Goal: Transaction & Acquisition: Purchase product/service

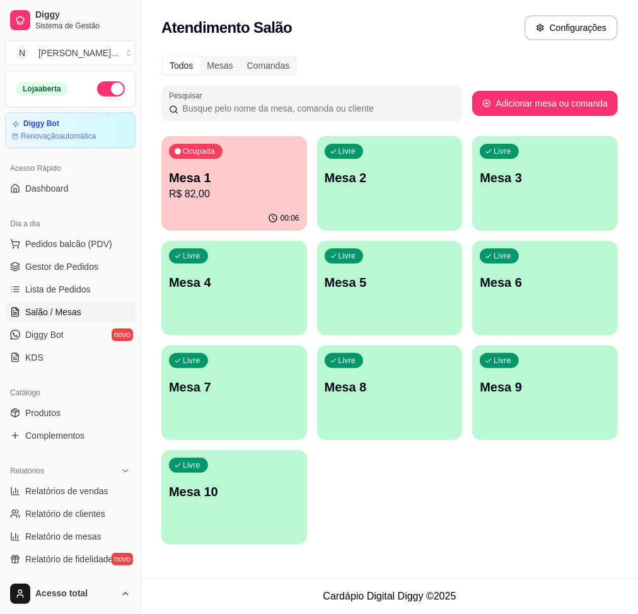
click at [238, 195] on p "R$ 82,00" at bounding box center [234, 194] width 130 height 15
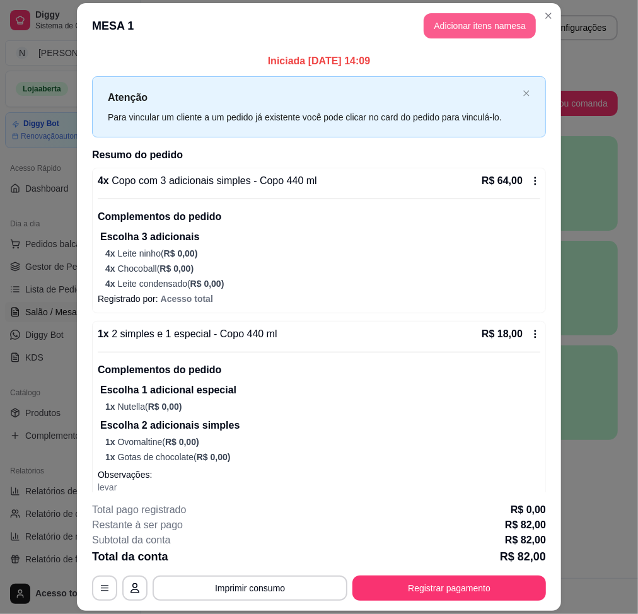
click at [470, 30] on button "Adicionar itens na mesa" at bounding box center [480, 25] width 112 height 25
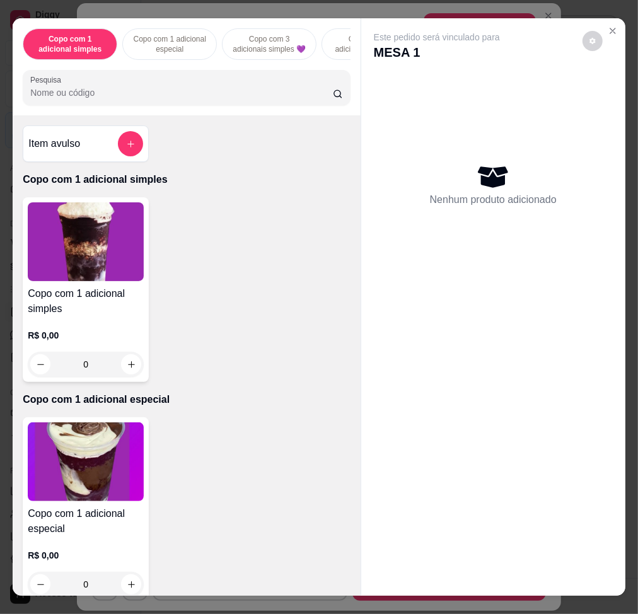
click at [216, 99] on input "Pesquisa" at bounding box center [181, 92] width 303 height 13
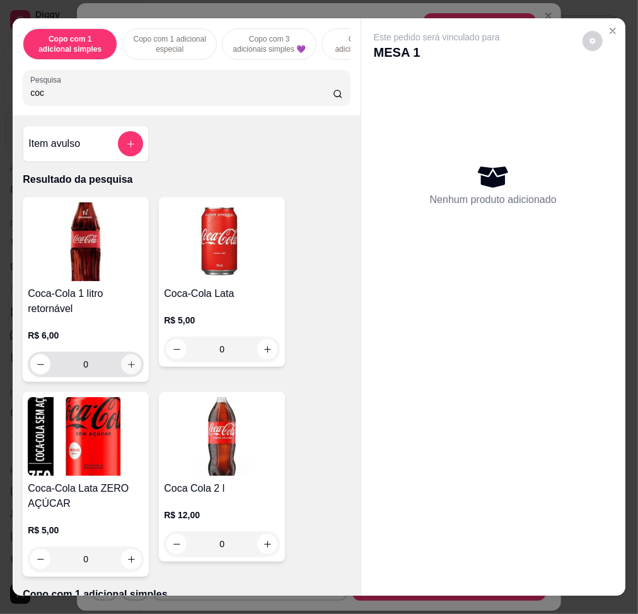
type input "coc"
click at [127, 369] on icon "increase-product-quantity" at bounding box center [131, 364] width 9 height 9
type input "1"
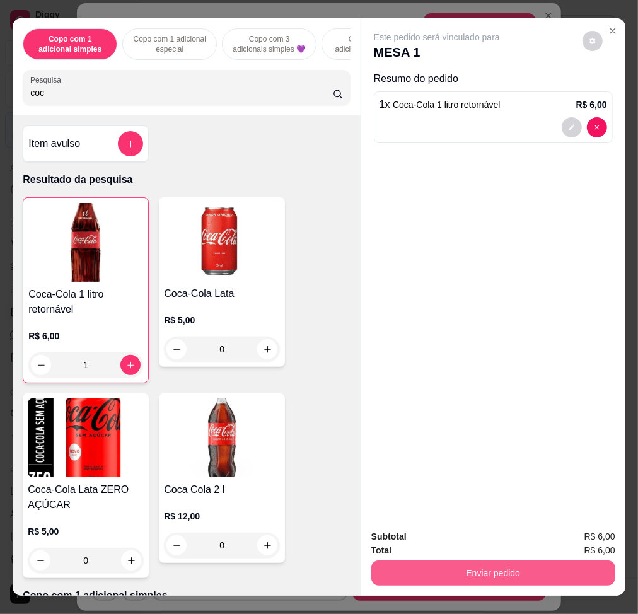
click at [454, 562] on button "Enviar pedido" at bounding box center [493, 572] width 244 height 25
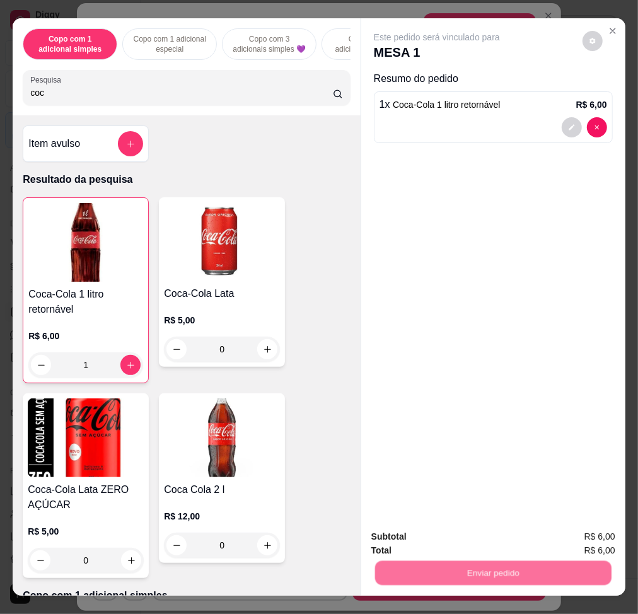
click at [448, 545] on button "Não registrar e enviar pedido" at bounding box center [449, 536] width 127 height 23
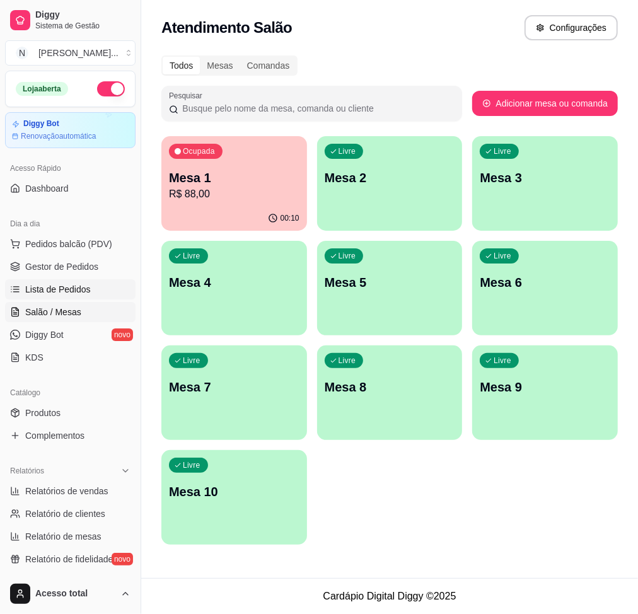
click at [84, 283] on span "Lista de Pedidos" at bounding box center [58, 289] width 66 height 13
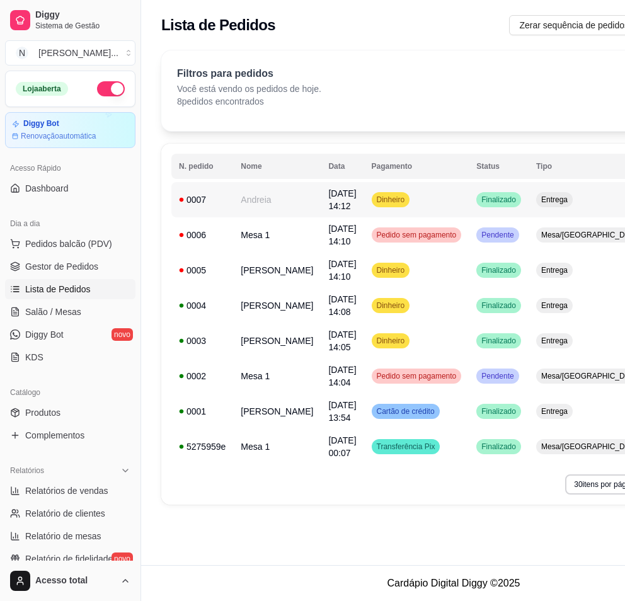
click at [412, 195] on td "Dinheiro" at bounding box center [416, 199] width 105 height 35
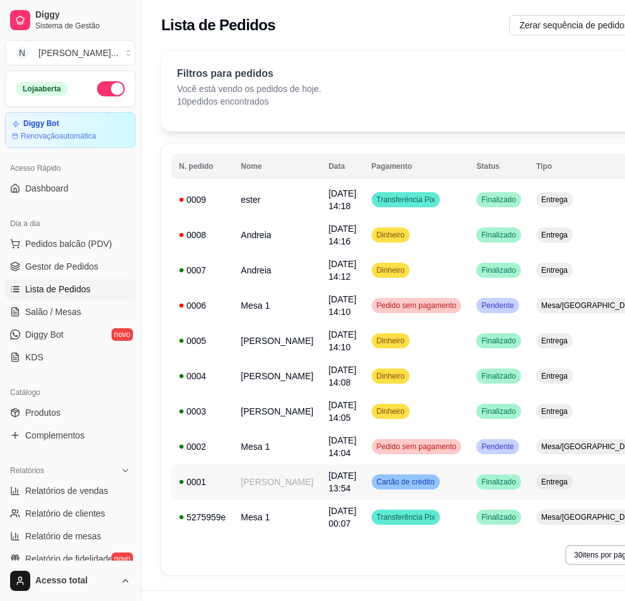
click at [278, 480] on td "[PERSON_NAME]" at bounding box center [277, 482] width 88 height 35
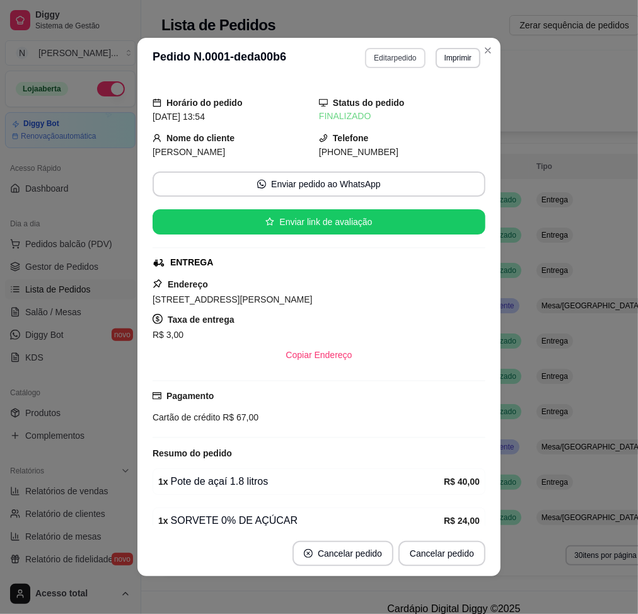
click at [395, 53] on button "Editar pedido" at bounding box center [395, 58] width 60 height 20
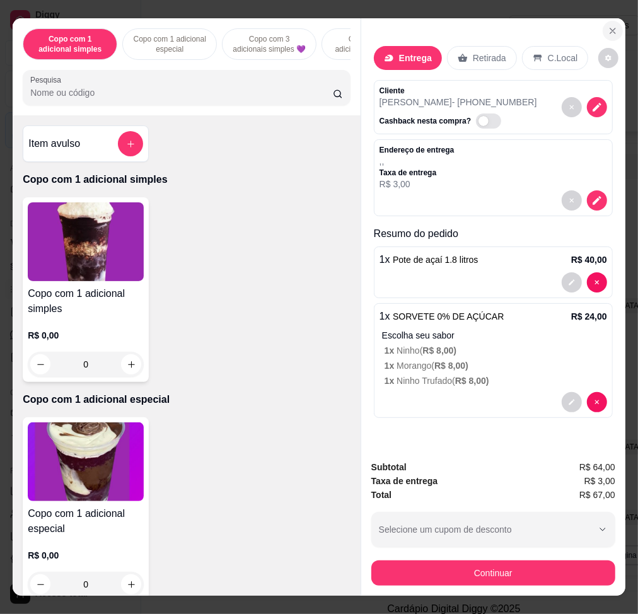
click at [608, 29] on icon "Close" at bounding box center [613, 31] width 10 height 10
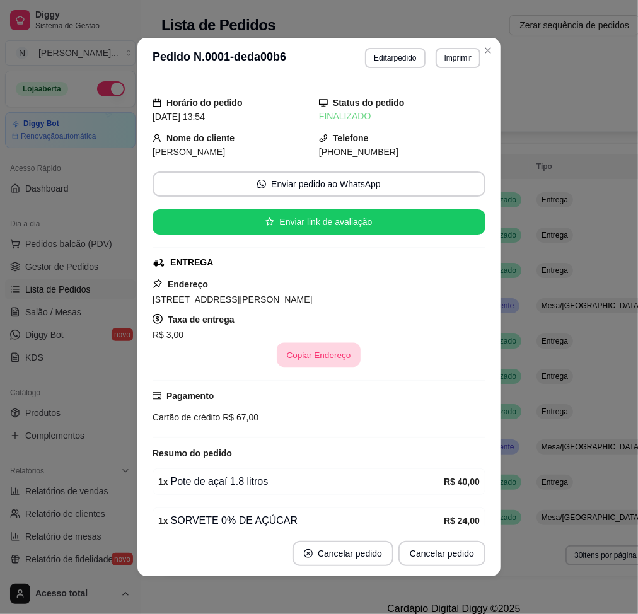
click at [323, 359] on button "Copiar Endereço" at bounding box center [319, 355] width 84 height 25
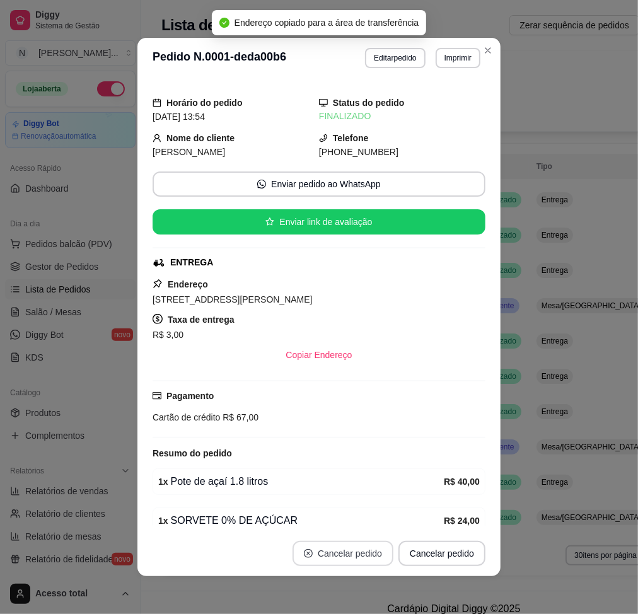
click at [345, 550] on button "Cancelar pedido" at bounding box center [343, 553] width 101 height 25
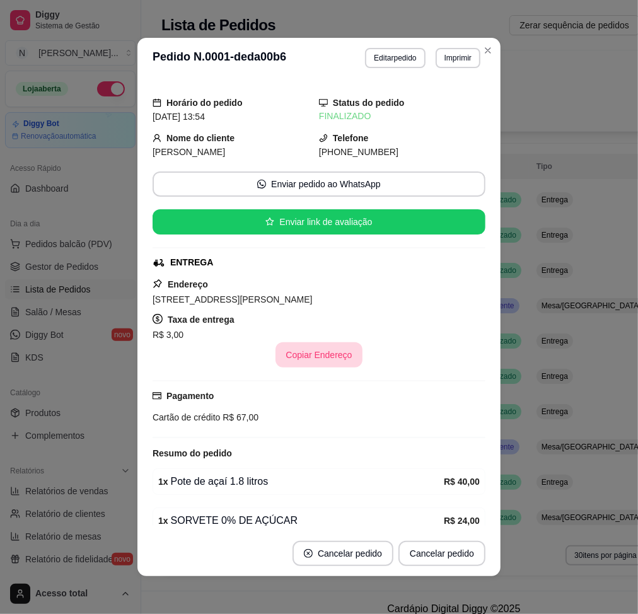
click at [318, 354] on button "Copiar Endereço" at bounding box center [318, 354] width 86 height 25
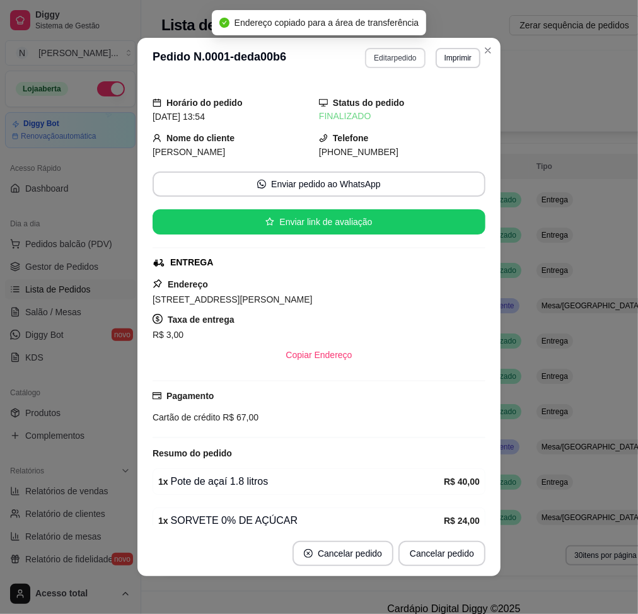
click at [388, 59] on button "Editar pedido" at bounding box center [395, 58] width 60 height 20
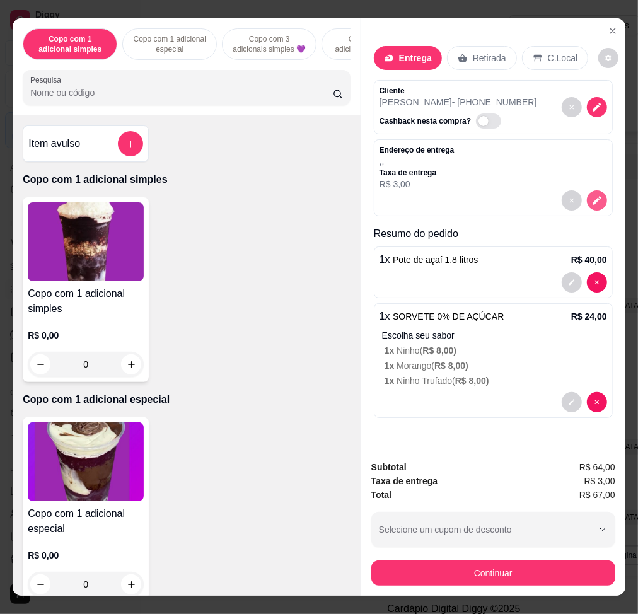
click at [593, 197] on icon "decrease-product-quantity" at bounding box center [597, 200] width 9 height 9
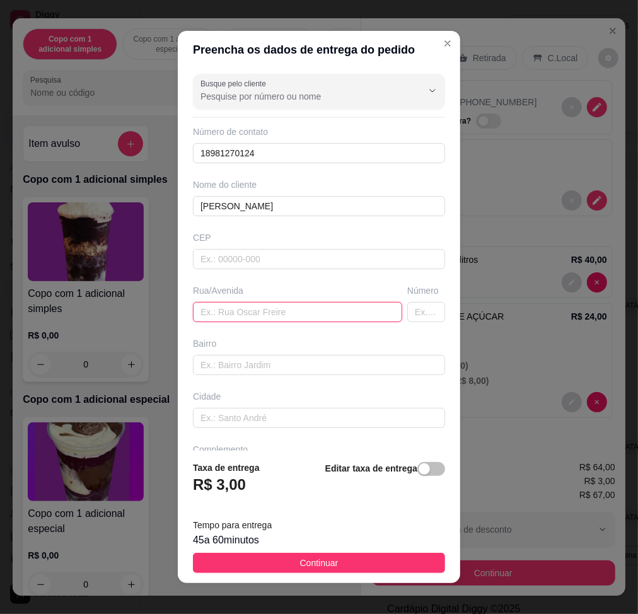
click at [301, 319] on input "text" at bounding box center [297, 312] width 209 height 20
paste input "[STREET_ADDRESS][PERSON_NAME]"
type input "[STREET_ADDRESS][PERSON_NAME]"
click at [406, 579] on footer "Taxa de entrega R$ 3,00 Editar taxa de entrega Tempo para entrega 45 a 60 minut…" at bounding box center [319, 517] width 282 height 132
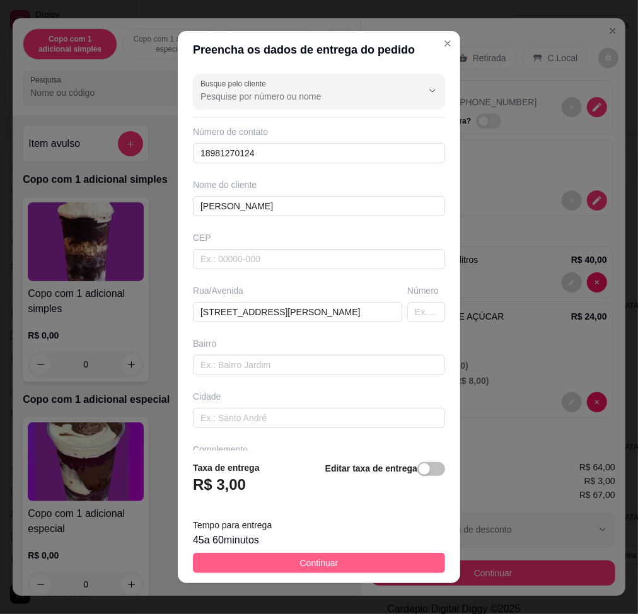
click at [407, 564] on button "Continuar" at bounding box center [319, 563] width 252 height 20
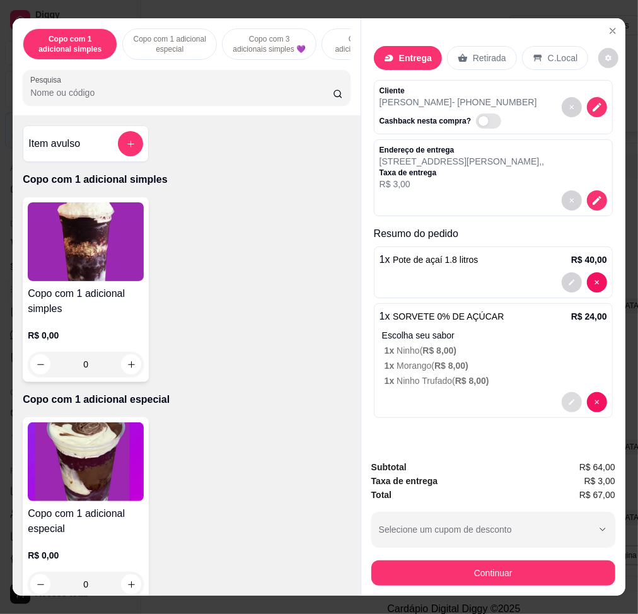
click at [568, 398] on icon "decrease-product-quantity" at bounding box center [572, 402] width 8 height 8
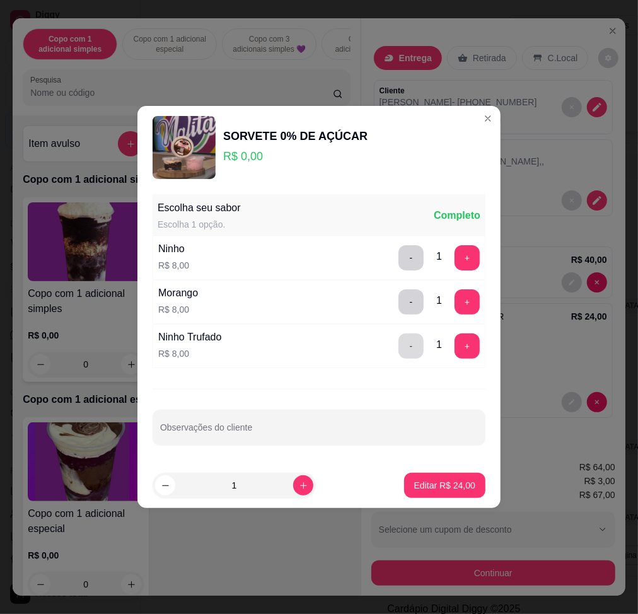
click at [398, 344] on button "-" at bounding box center [410, 345] width 25 height 25
click at [405, 258] on button "-" at bounding box center [410, 257] width 25 height 25
click at [455, 310] on button "+" at bounding box center [467, 301] width 25 height 25
click at [444, 499] on footer "1 Editar R$ 16,00" at bounding box center [318, 485] width 363 height 45
click at [444, 491] on p "Editar R$ 16,00" at bounding box center [444, 485] width 59 height 12
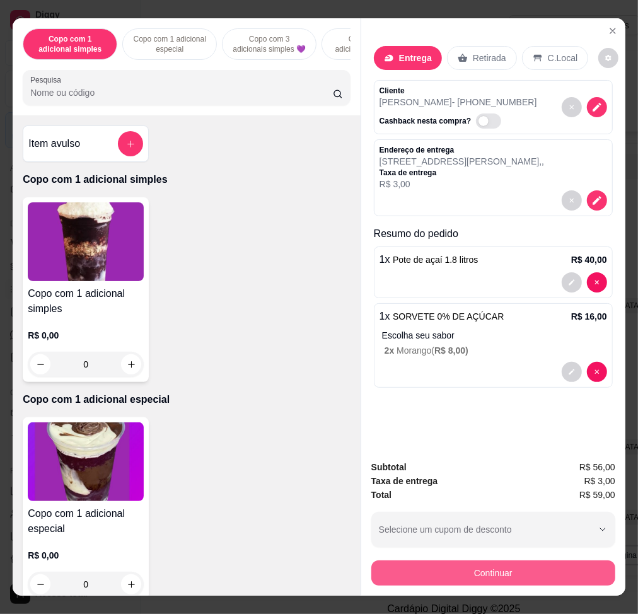
click at [472, 564] on button "Continuar" at bounding box center [493, 572] width 244 height 25
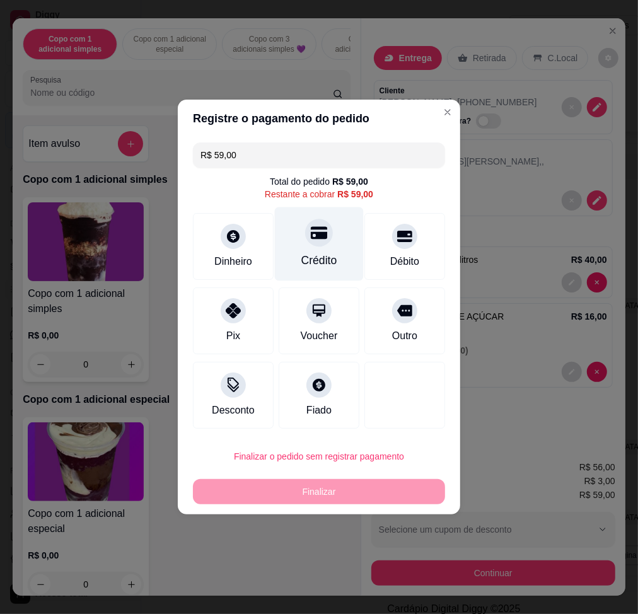
click at [310, 256] on div "Crédito" at bounding box center [319, 260] width 36 height 16
type input "R$ 0,00"
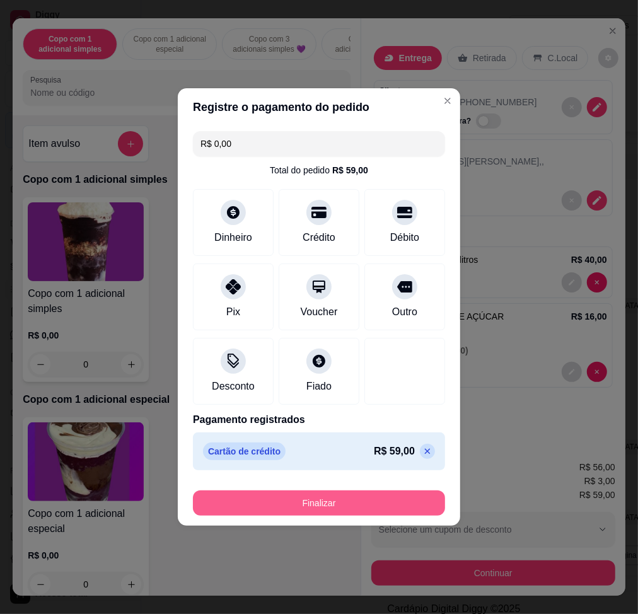
click at [410, 493] on button "Finalizar" at bounding box center [319, 502] width 252 height 25
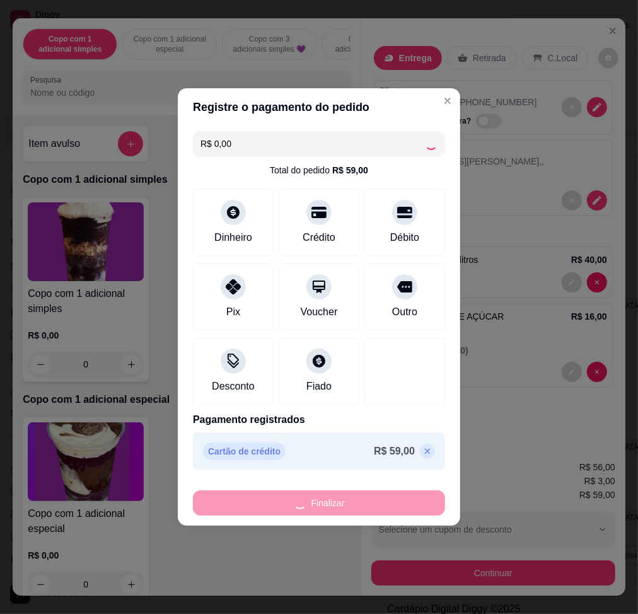
type input "0"
type input "-R$ 59,00"
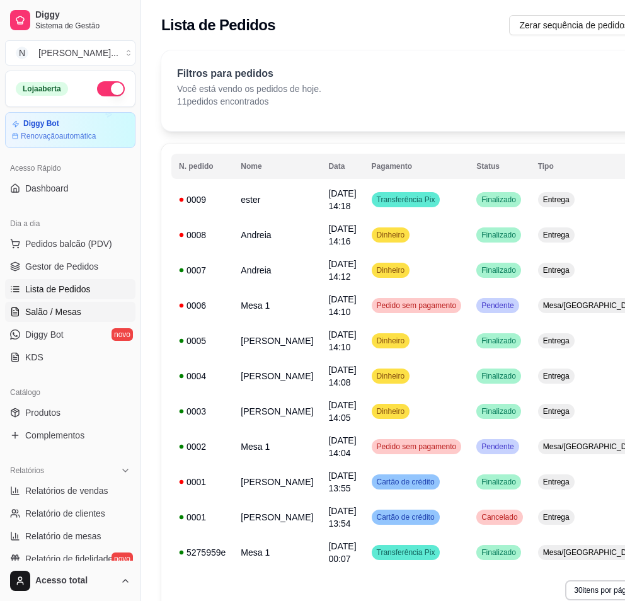
click at [47, 306] on span "Salão / Mesas" at bounding box center [53, 312] width 56 height 13
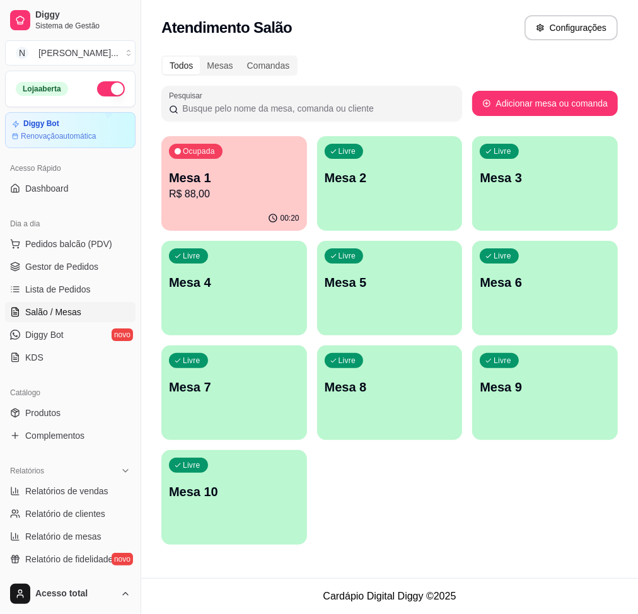
click at [197, 208] on div "00:20" at bounding box center [234, 218] width 146 height 25
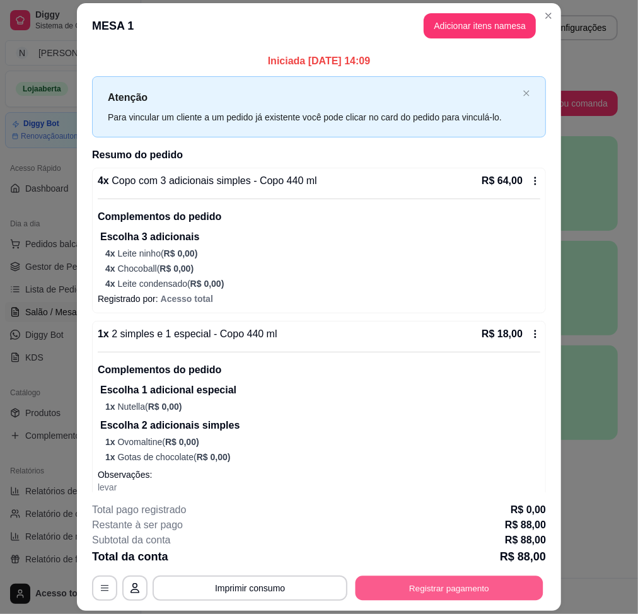
click at [407, 580] on button "Registrar pagamento" at bounding box center [450, 588] width 188 height 25
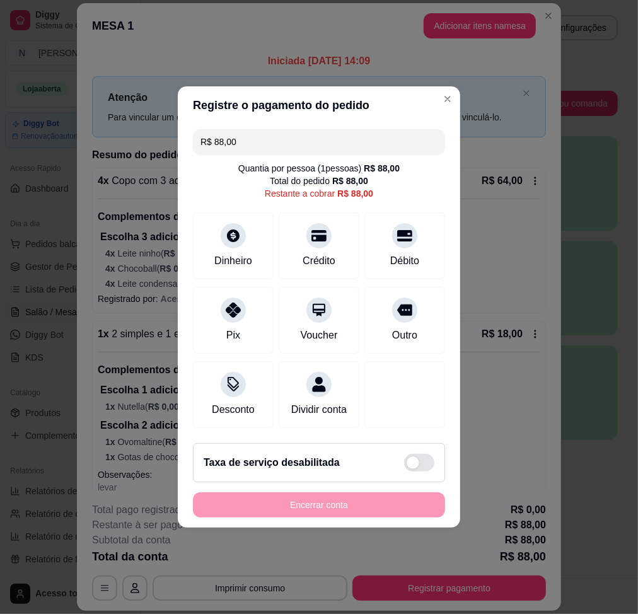
click at [264, 140] on input "R$ 88,00" at bounding box center [318, 141] width 237 height 25
click at [266, 136] on input "R$ 88,00" at bounding box center [318, 141] width 237 height 25
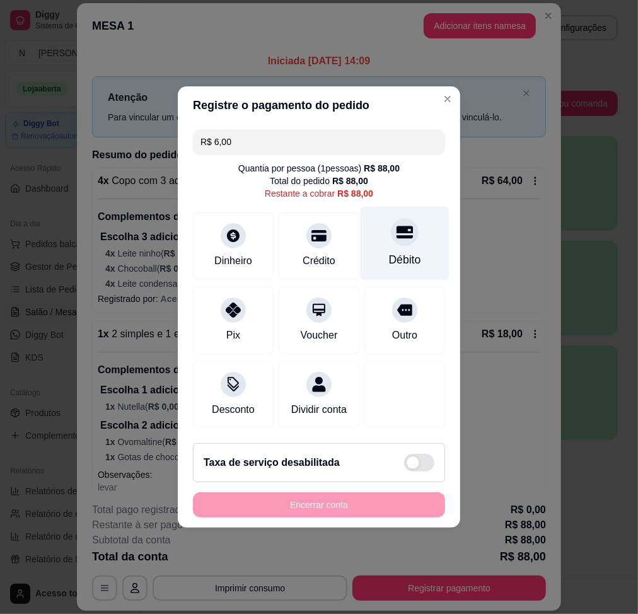
click at [397, 226] on icon at bounding box center [405, 232] width 16 height 13
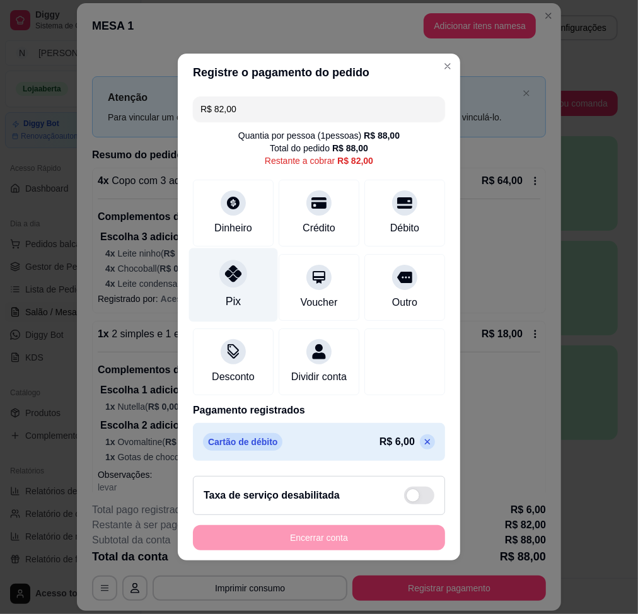
drag, startPoint x: 228, startPoint y: 283, endPoint x: 265, endPoint y: 308, distance: 44.6
click at [229, 283] on div "Pix" at bounding box center [233, 285] width 89 height 74
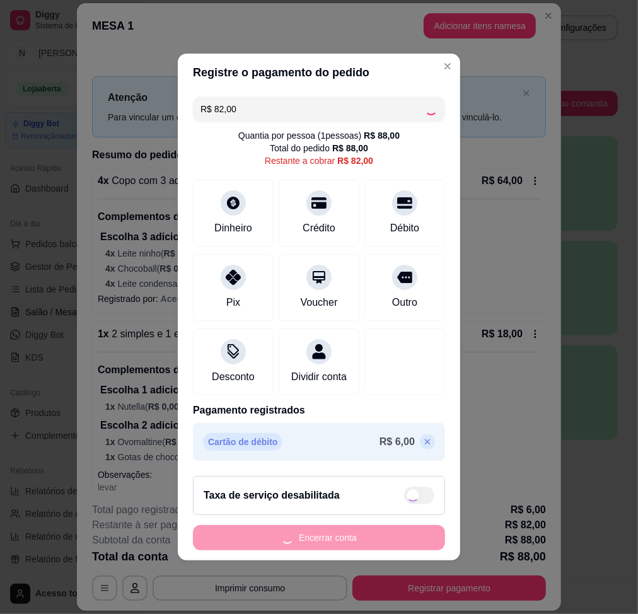
type input "R$ 0,00"
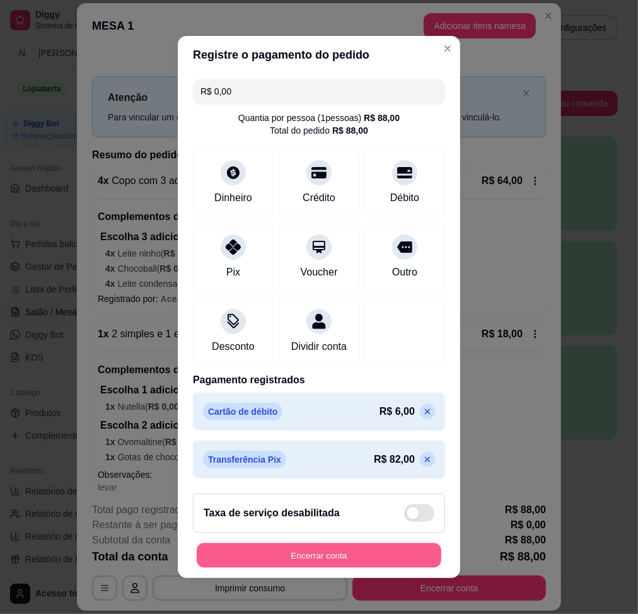
click at [398, 559] on button "Encerrar conta" at bounding box center [319, 555] width 245 height 25
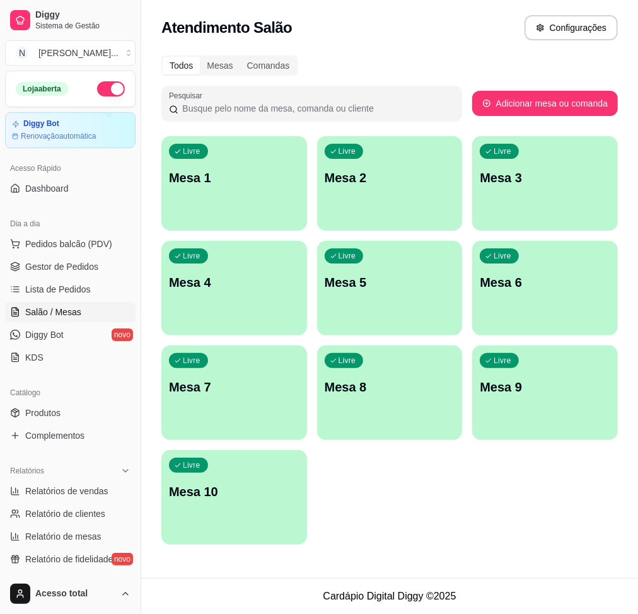
click at [309, 559] on div "Todos Mesas Comandas Pesquisar Adicionar mesa ou comanda Livre Mesa 1 Livre Mes…" at bounding box center [389, 304] width 497 height 512
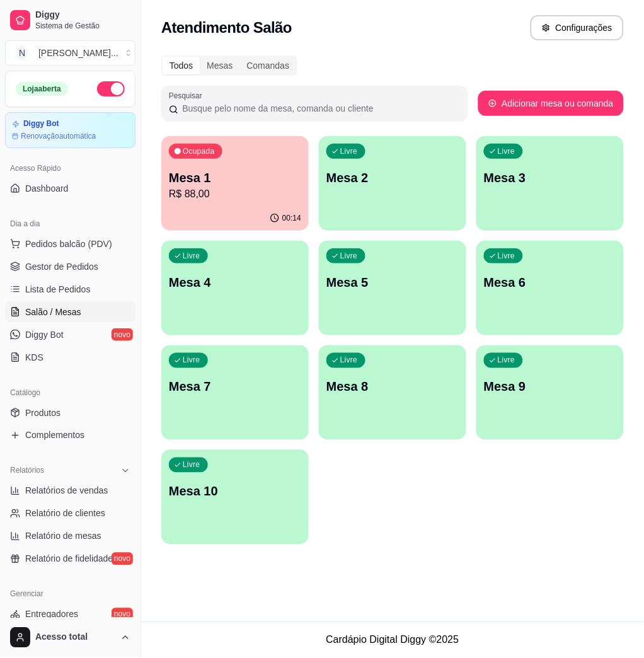
scroll to position [81, 0]
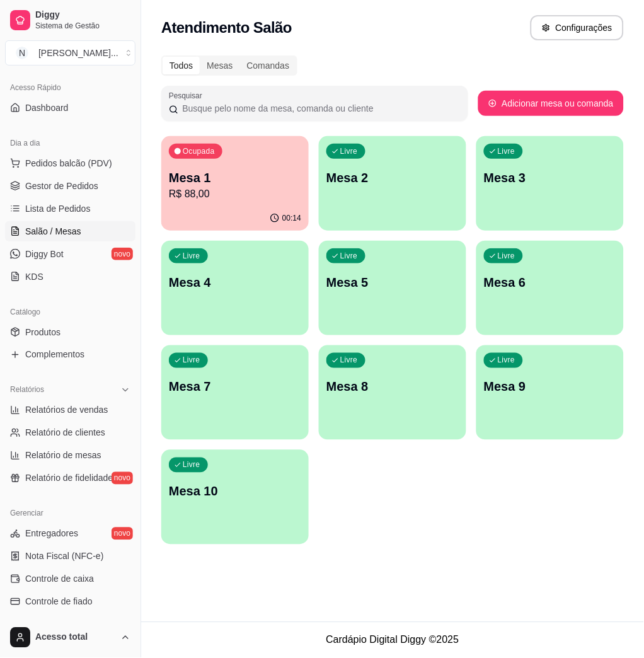
click at [98, 148] on div "Dia a dia" at bounding box center [70, 143] width 130 height 20
click at [101, 171] on button "Pedidos balcão (PDV)" at bounding box center [70, 163] width 130 height 20
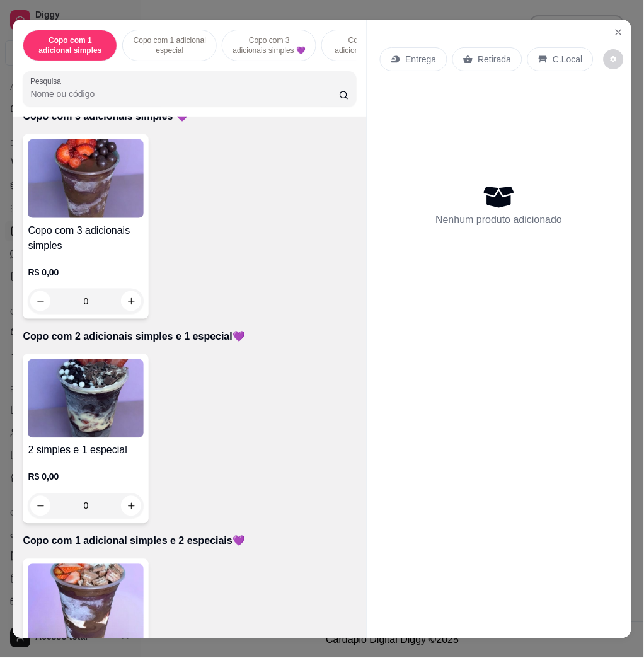
scroll to position [757, 0]
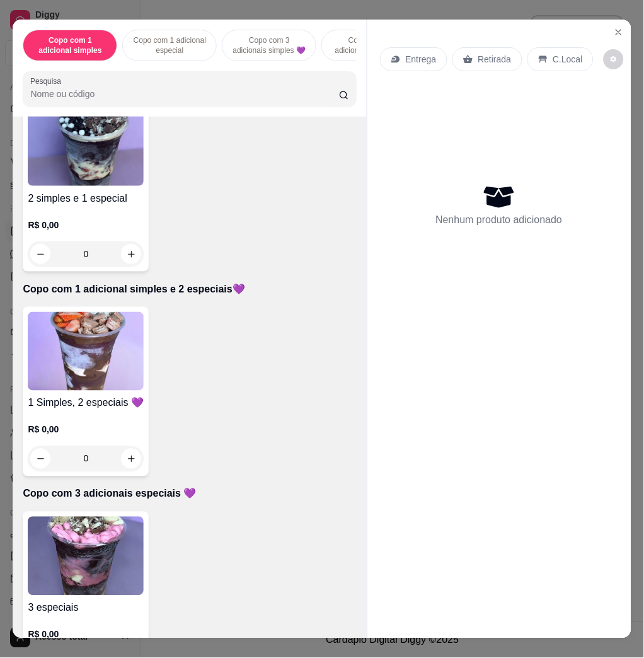
click at [103, 381] on img at bounding box center [86, 351] width 116 height 79
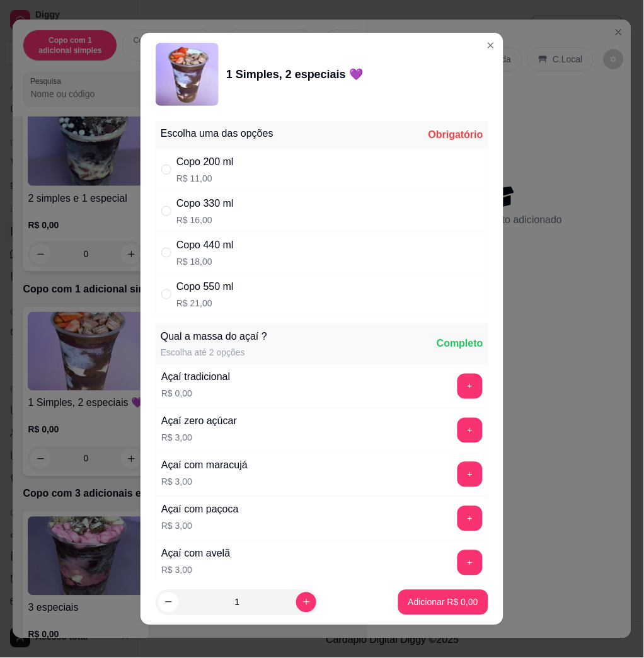
click at [226, 250] on div "Copo 440 ml" at bounding box center [205, 245] width 57 height 15
click at [271, 295] on div "Copo 550 ml R$ 21,00" at bounding box center [322, 295] width 333 height 42
radio input "false"
radio input "true"
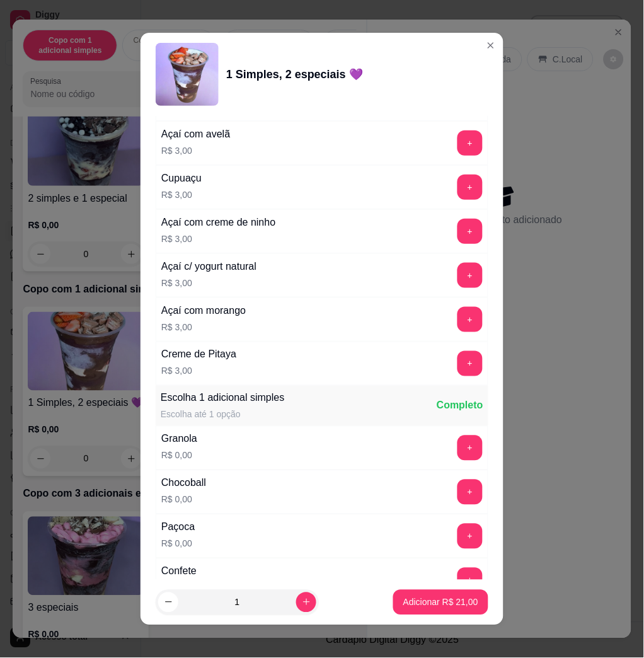
scroll to position [672, 0]
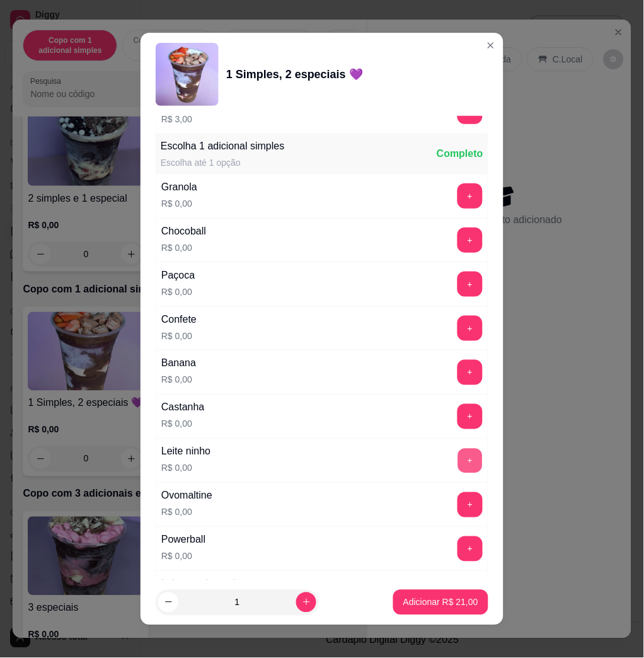
click at [458, 459] on button "+" at bounding box center [470, 461] width 25 height 25
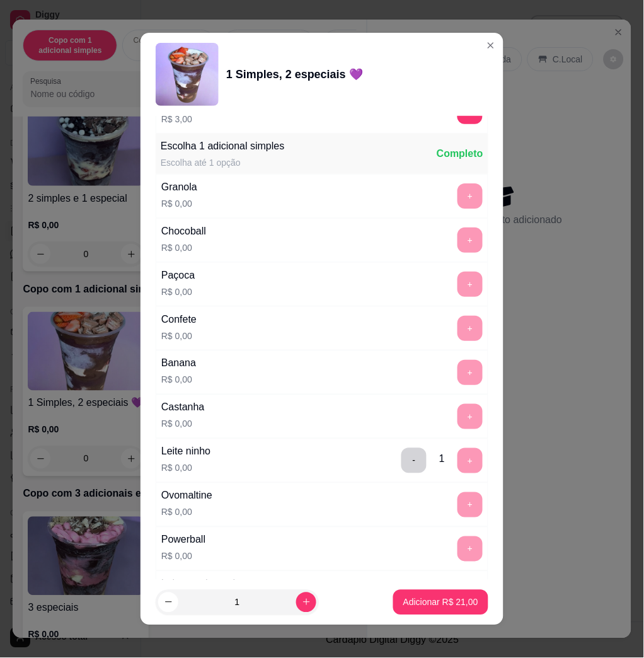
scroll to position [1009, 0]
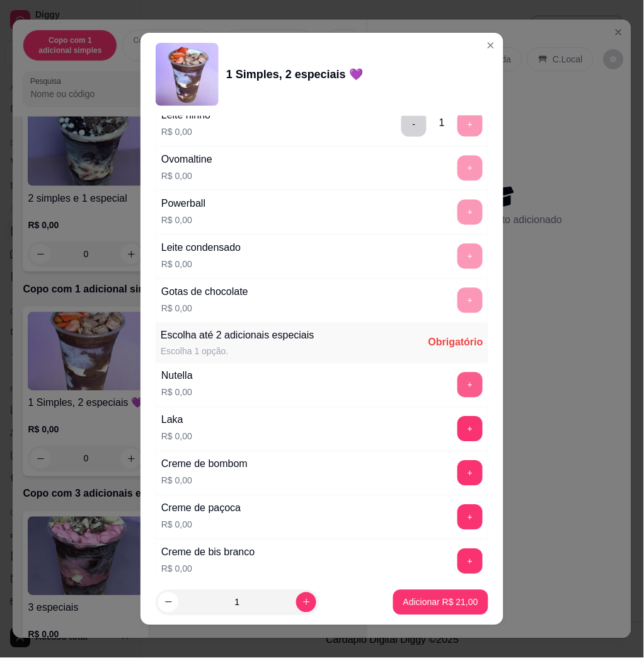
click at [458, 383] on button "+" at bounding box center [470, 385] width 25 height 25
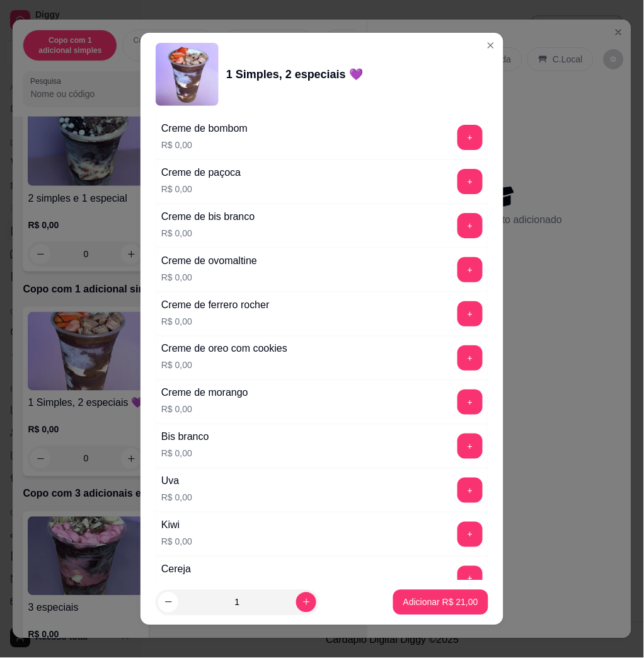
scroll to position [1429, 0]
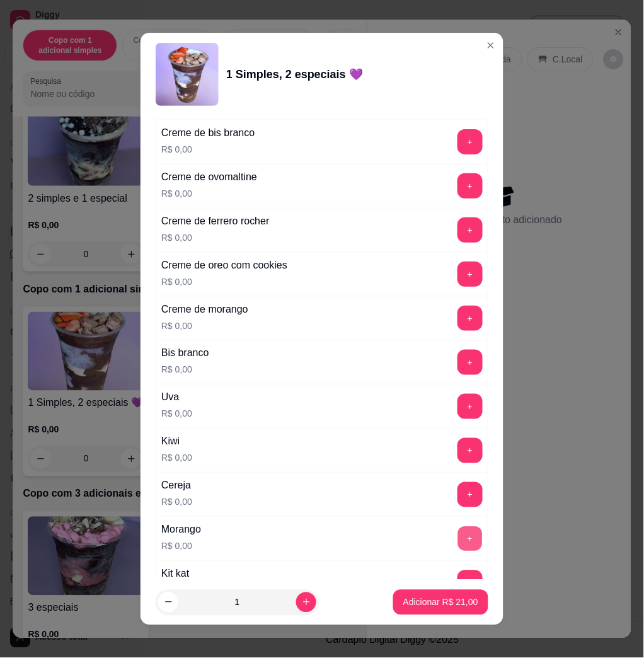
click at [458, 542] on button "+" at bounding box center [470, 539] width 25 height 25
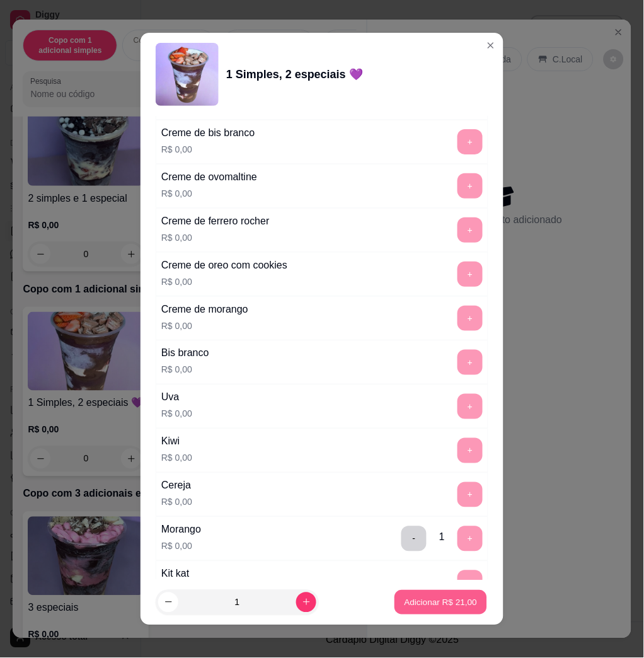
click at [438, 605] on p "Adicionar R$ 21,00" at bounding box center [441, 602] width 73 height 12
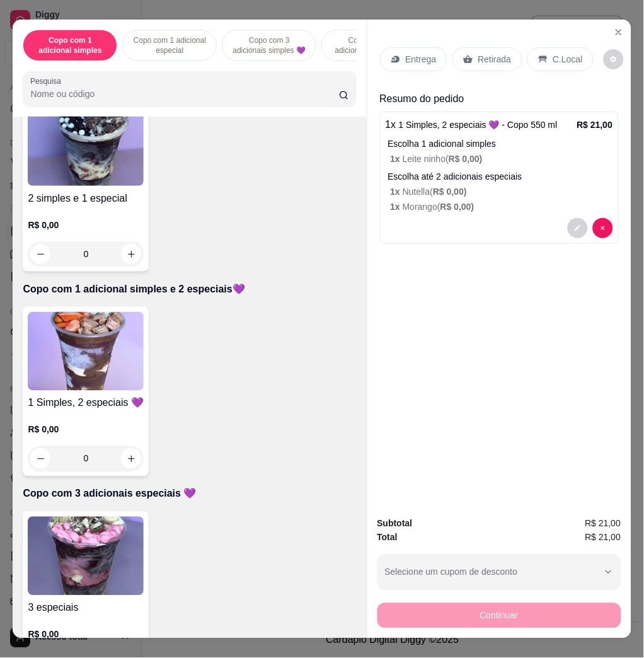
click at [380, 55] on div "Entrega" at bounding box center [413, 59] width 67 height 24
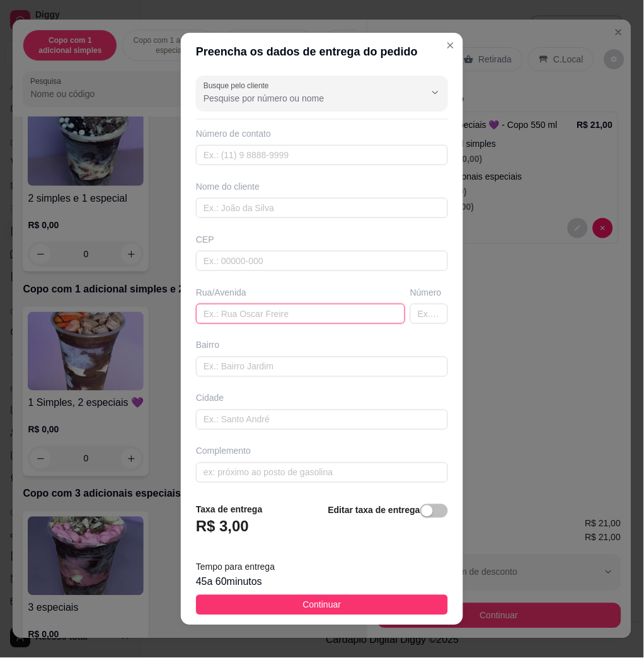
click at [228, 313] on input "text" at bounding box center [300, 314] width 209 height 20
type input "[PERSON_NAME], 1201"
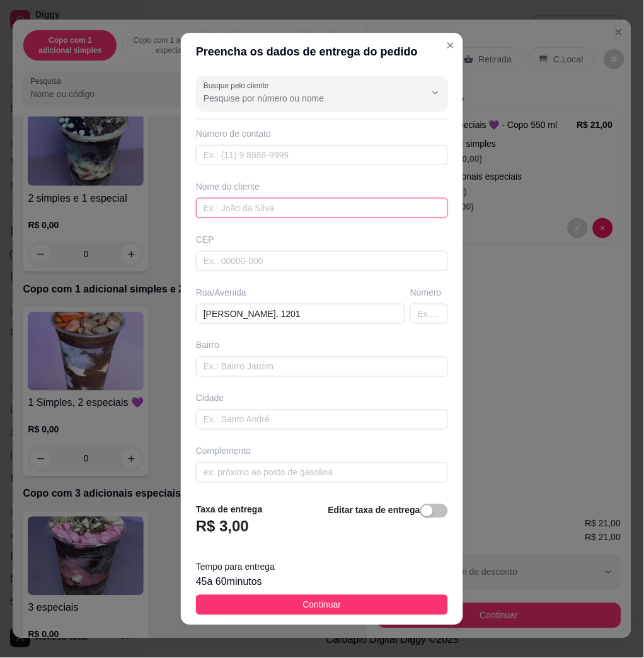
click at [255, 205] on input "text" at bounding box center [322, 208] width 252 height 20
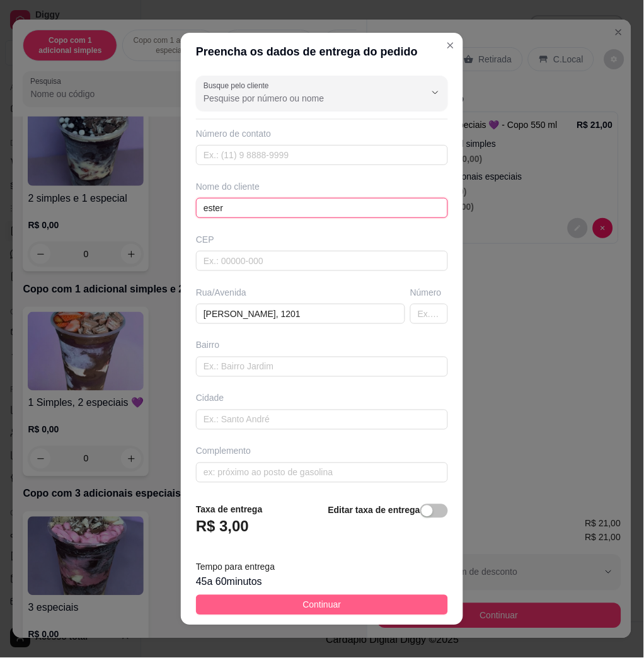
type input "ester"
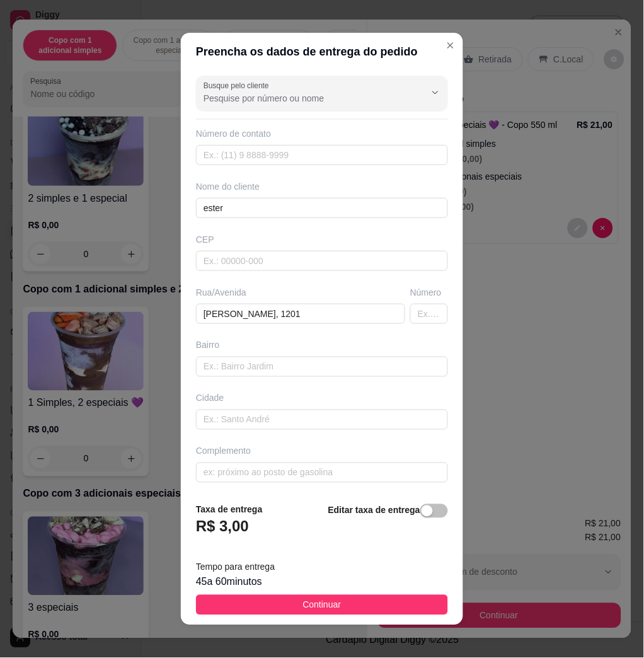
drag, startPoint x: 405, startPoint y: 600, endPoint x: 417, endPoint y: 595, distance: 12.2
click at [405, 600] on button "Continuar" at bounding box center [322, 605] width 252 height 20
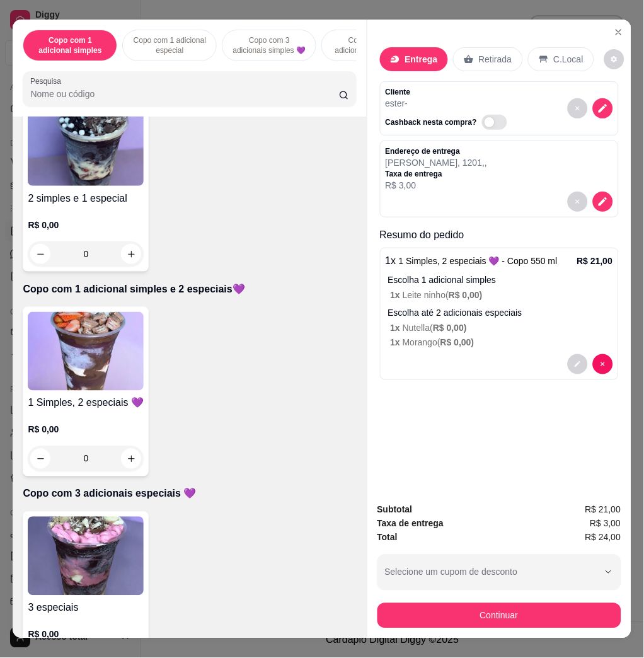
click at [437, 603] on button "Continuar" at bounding box center [500, 615] width 244 height 25
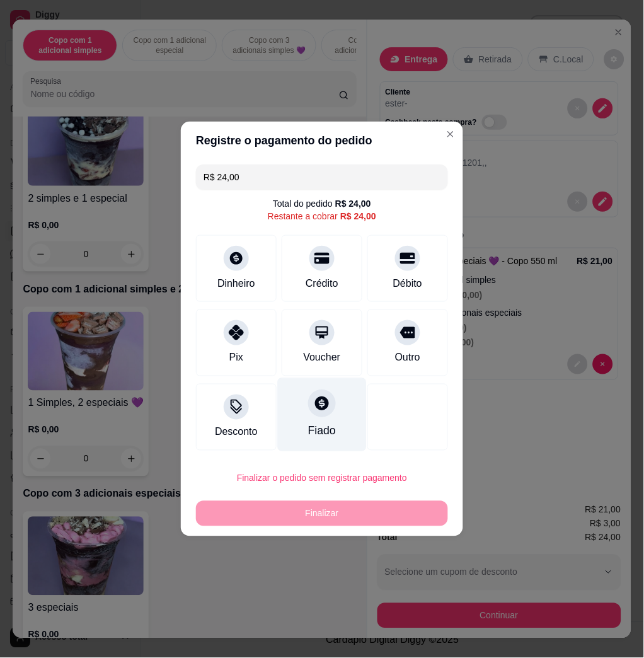
drag, startPoint x: 240, startPoint y: 358, endPoint x: 280, endPoint y: 378, distance: 44.5
click at [240, 356] on div "Pix" at bounding box center [236, 358] width 14 height 15
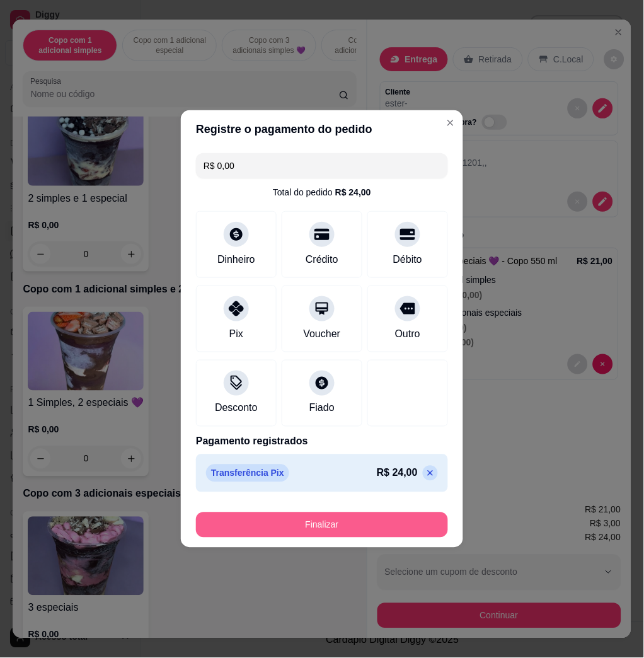
click at [334, 519] on button "Finalizar" at bounding box center [322, 525] width 252 height 25
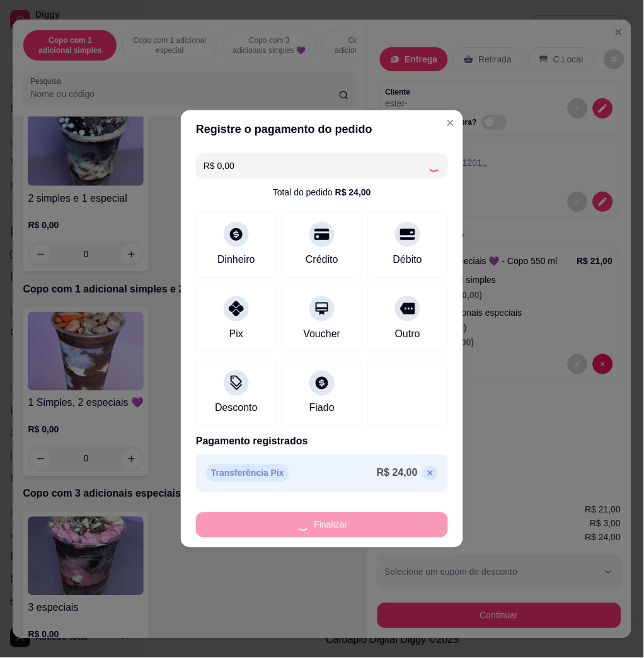
type input "-R$ 24,00"
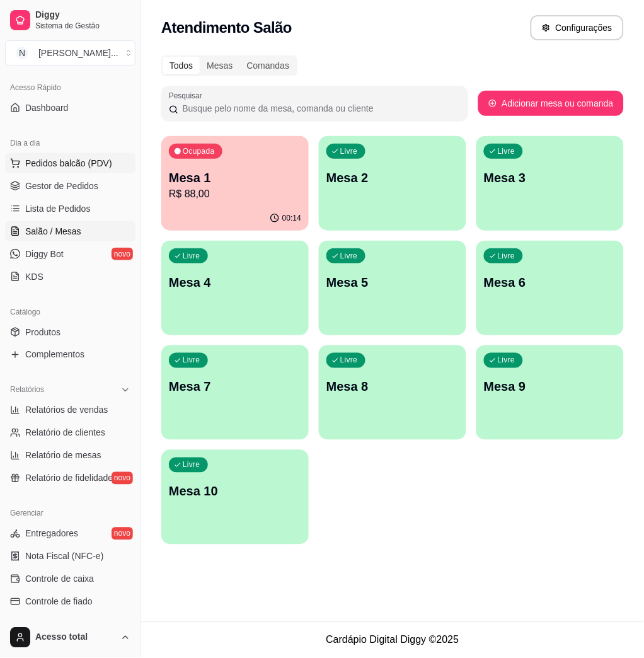
click at [55, 164] on span "Pedidos balcão (PDV)" at bounding box center [68, 163] width 87 height 13
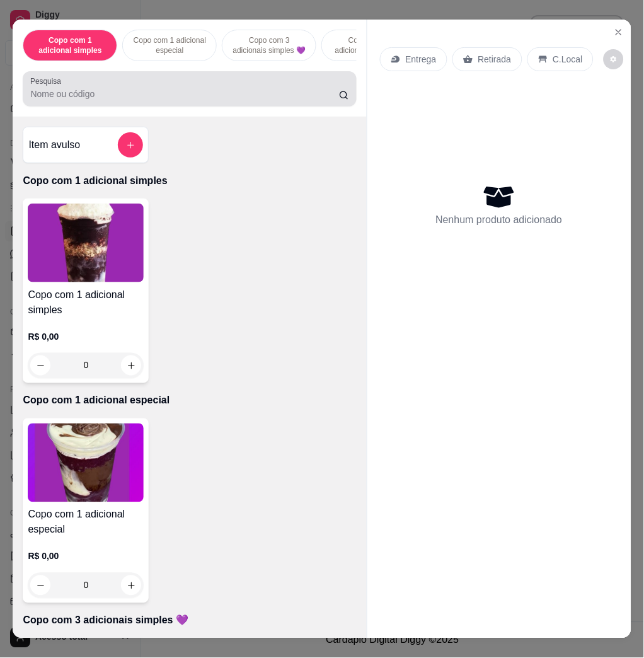
click at [84, 84] on div at bounding box center [189, 88] width 318 height 25
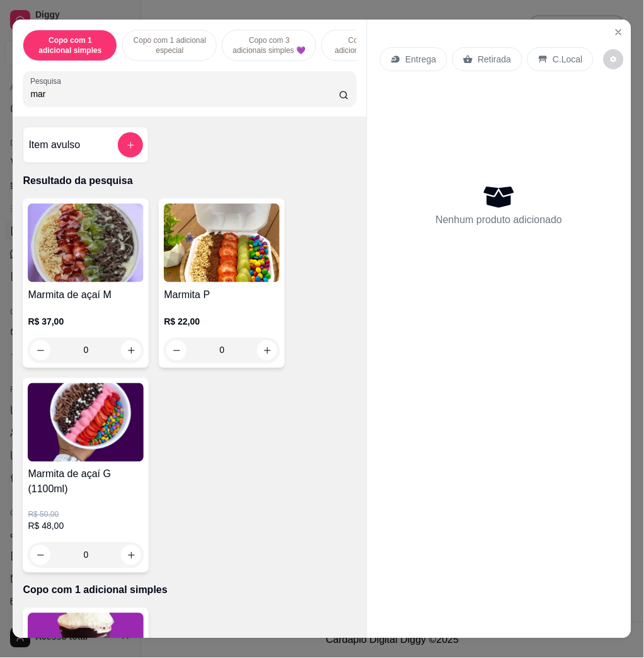
type input "mar"
click at [93, 278] on img at bounding box center [86, 243] width 116 height 79
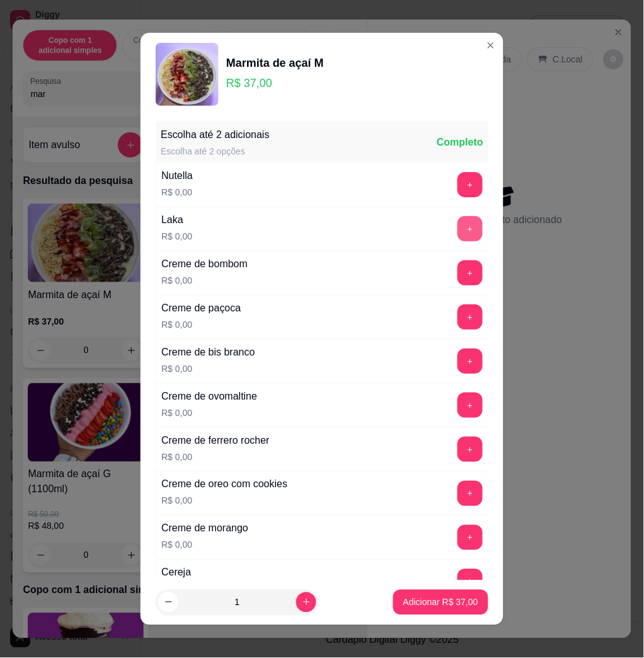
click at [458, 228] on button "+" at bounding box center [470, 228] width 25 height 25
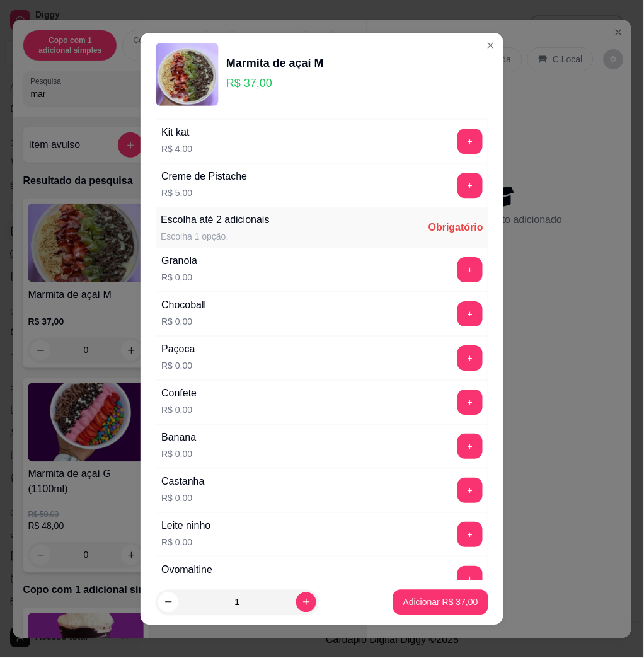
scroll to position [1933, 0]
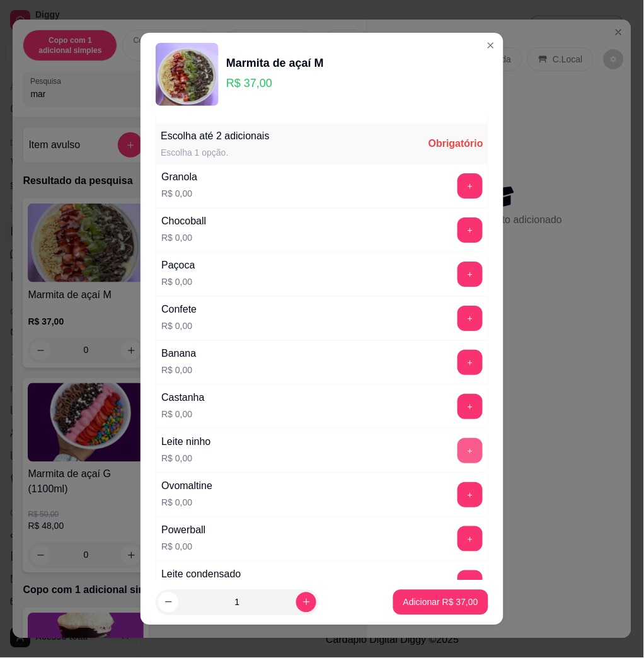
click at [458, 451] on button "+" at bounding box center [470, 450] width 25 height 25
click at [458, 362] on button "+" at bounding box center [470, 363] width 25 height 25
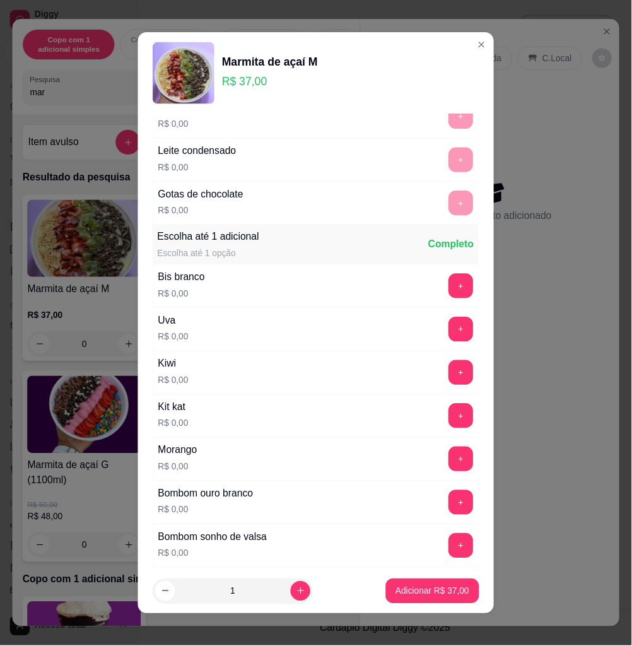
scroll to position [2495, 0]
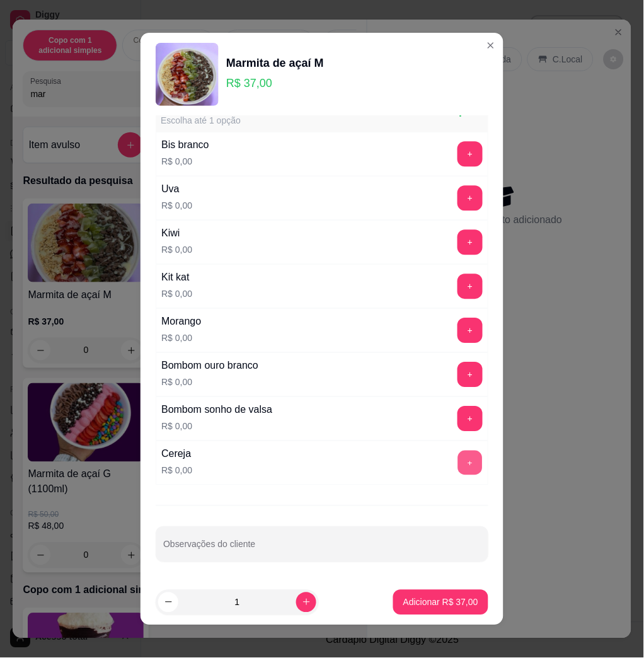
click at [458, 473] on button "+" at bounding box center [470, 463] width 25 height 25
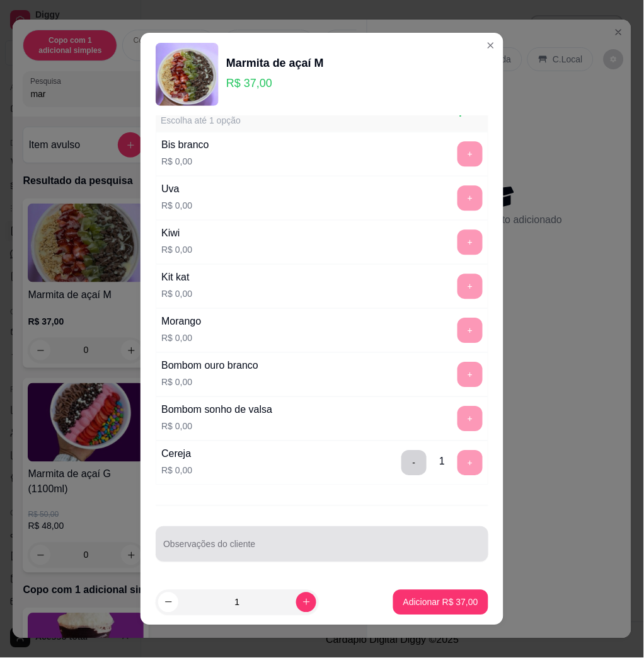
click at [252, 533] on div at bounding box center [322, 544] width 318 height 25
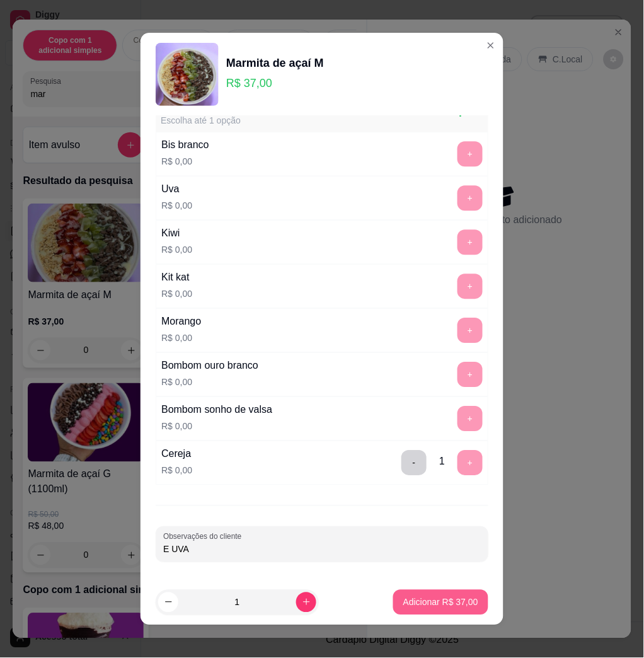
type input "E UVA"
click at [443, 606] on p "Adicionar R$ 37,00" at bounding box center [440, 602] width 75 height 13
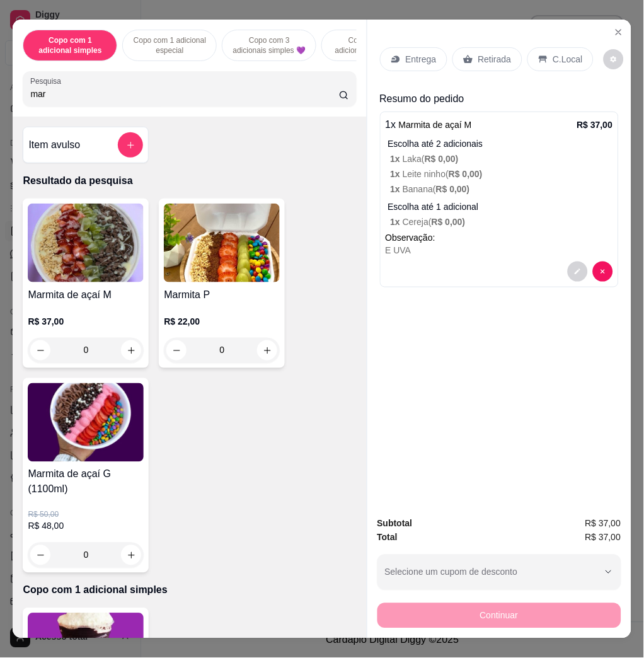
click at [415, 56] on p "Entrega" at bounding box center [421, 59] width 31 height 13
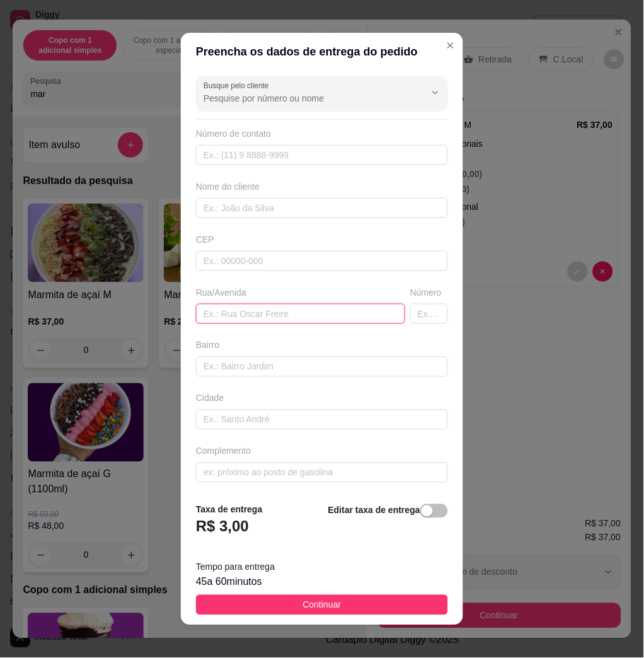
click at [282, 311] on input "text" at bounding box center [300, 314] width 209 height 20
click at [301, 316] on input "Castilho f," at bounding box center [300, 314] width 209 height 20
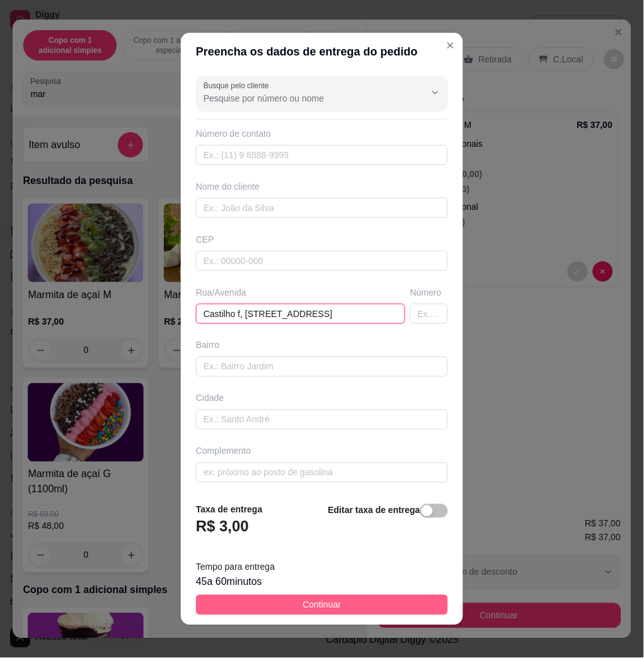
type input "Castilho f, [STREET_ADDRESS]"
click at [333, 601] on button "Continuar" at bounding box center [322, 605] width 252 height 20
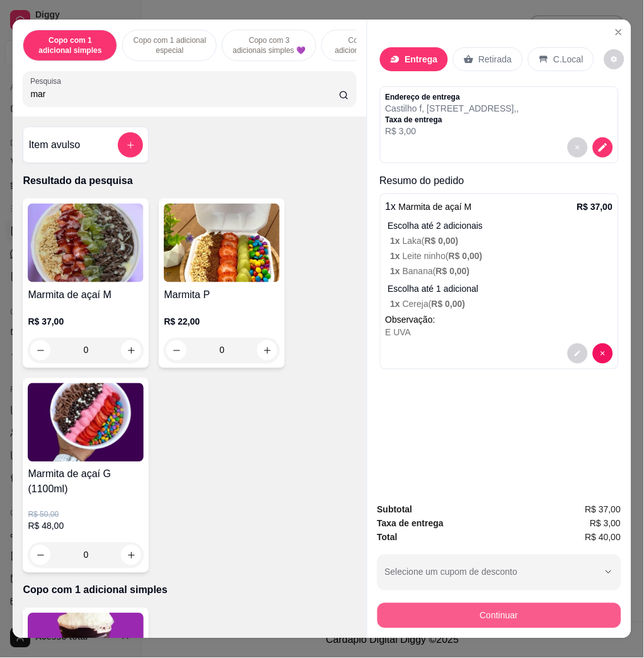
click at [490, 603] on button "Continuar" at bounding box center [500, 615] width 244 height 25
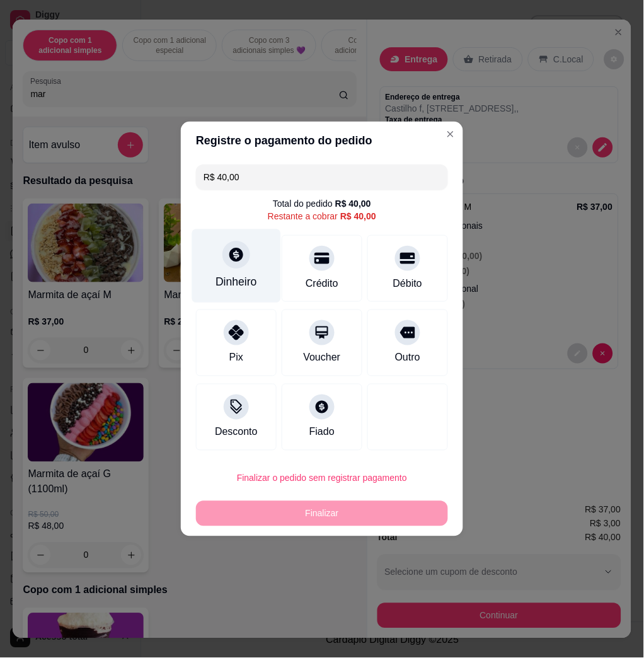
click at [229, 264] on div at bounding box center [237, 255] width 28 height 28
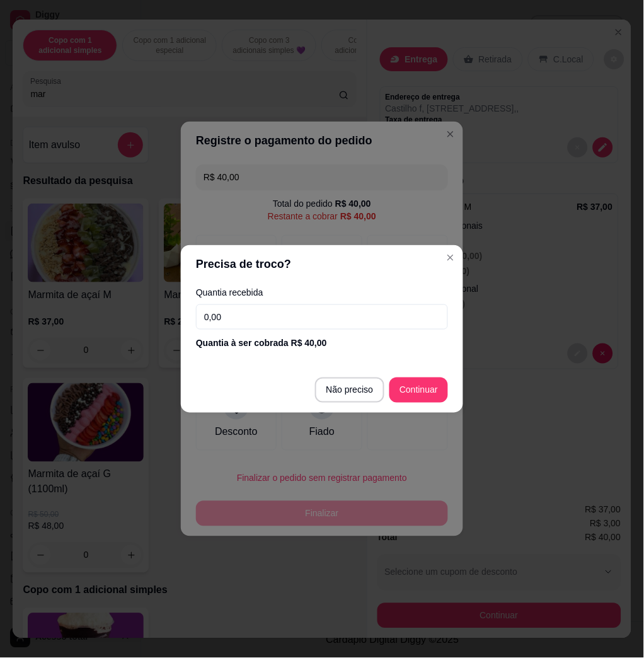
click at [265, 318] on input "0,00" at bounding box center [322, 316] width 252 height 25
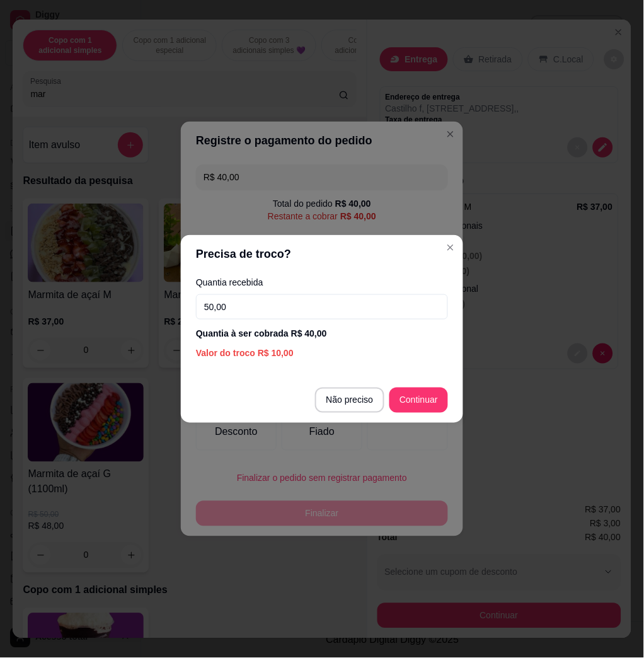
type input "50,00"
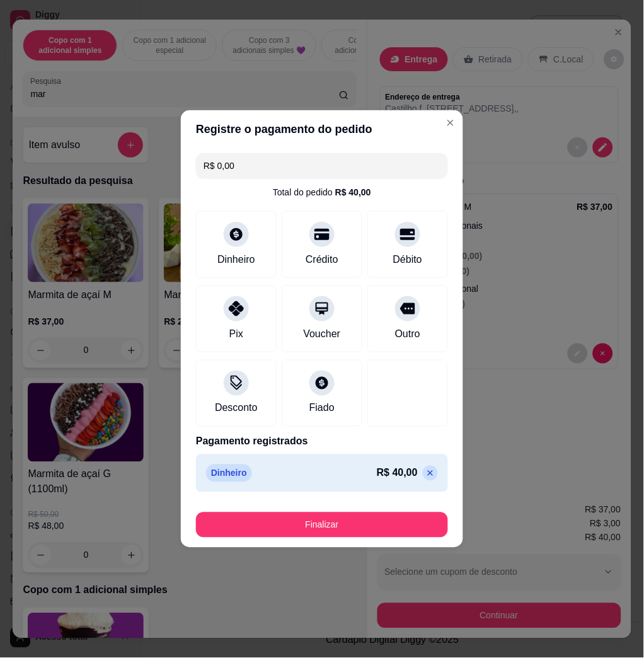
click at [252, 535] on footer "Finalizar" at bounding box center [322, 522] width 282 height 50
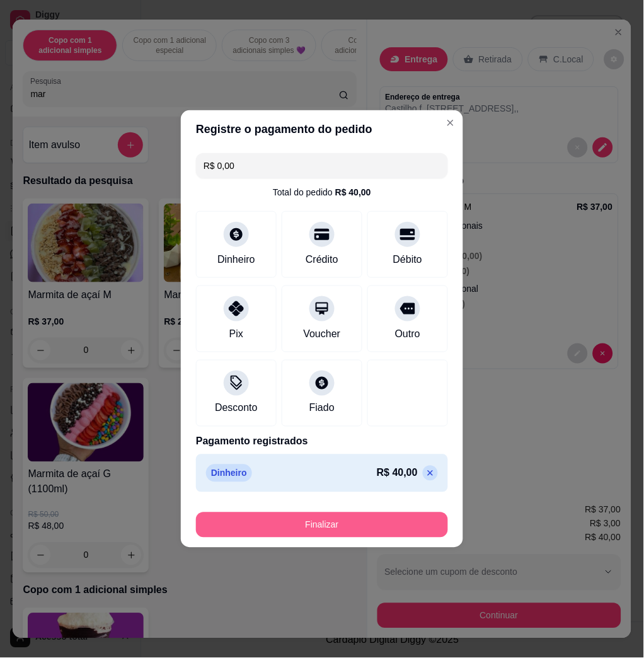
click at [252, 534] on button "Finalizar" at bounding box center [322, 525] width 252 height 25
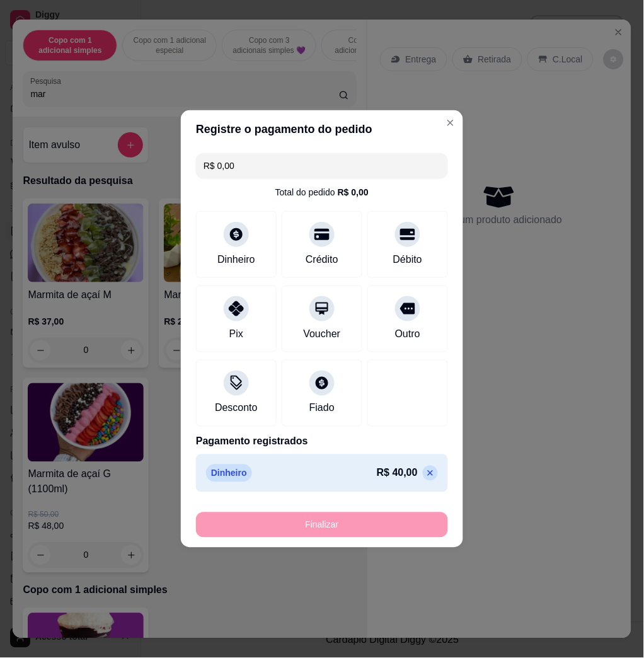
type input "-R$ 40,00"
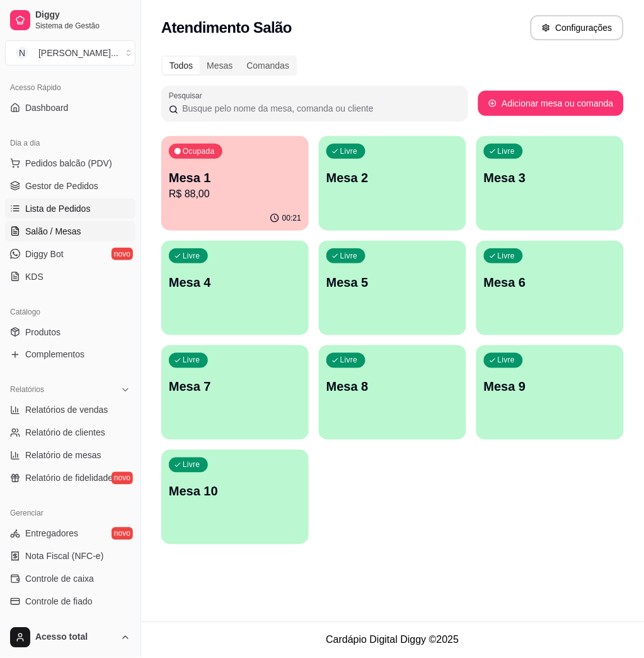
click at [78, 214] on span "Lista de Pedidos" at bounding box center [58, 208] width 66 height 13
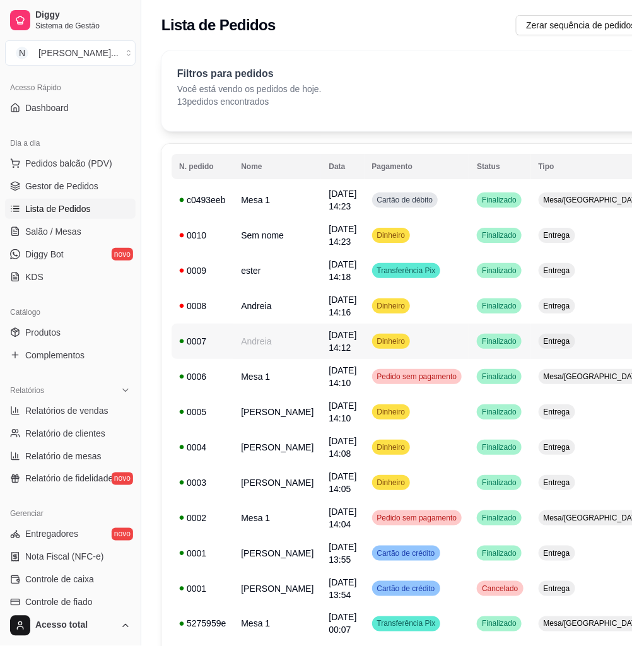
scroll to position [84, 0]
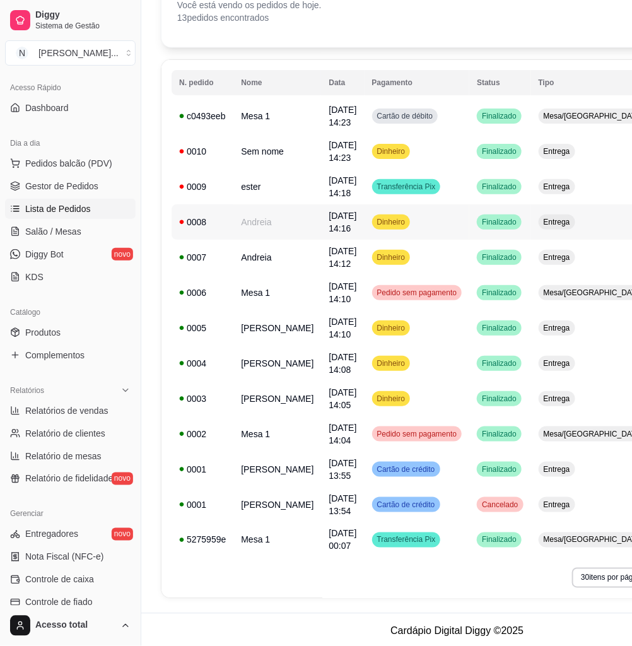
click at [427, 218] on td "Dinheiro" at bounding box center [416, 221] width 105 height 35
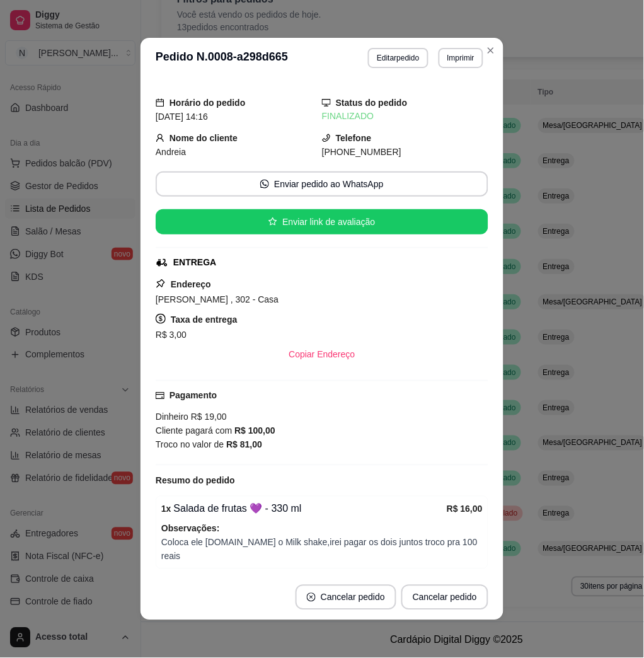
scroll to position [49, 0]
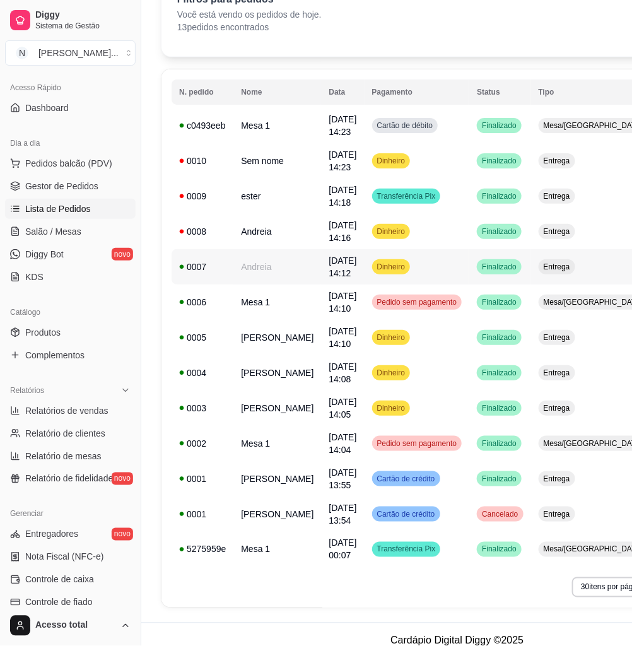
click at [263, 277] on td "Andreia" at bounding box center [277, 266] width 88 height 35
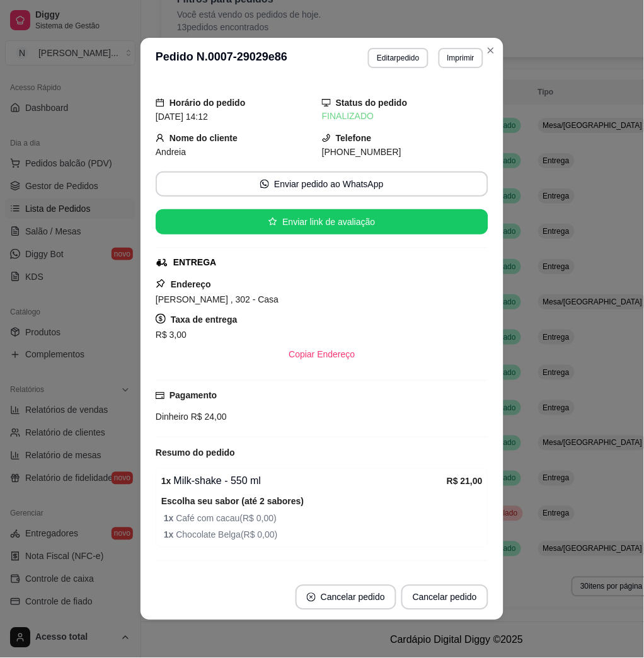
scroll to position [27, 0]
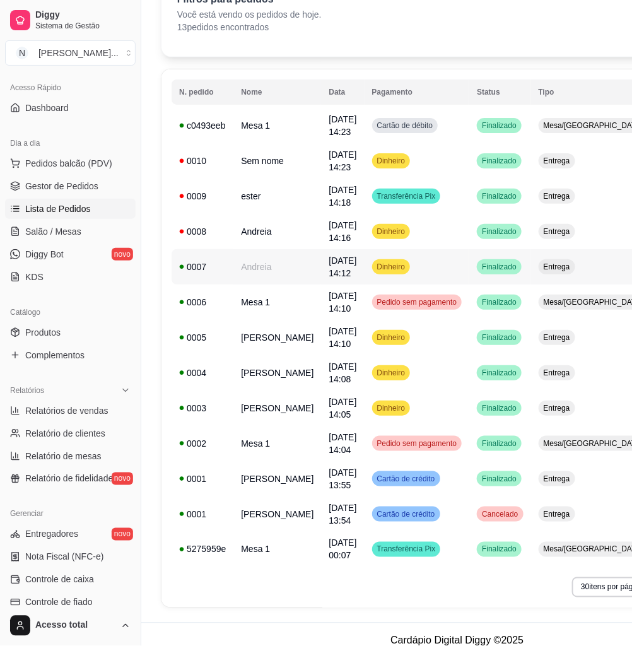
click at [398, 260] on td "Dinheiro" at bounding box center [416, 266] width 105 height 35
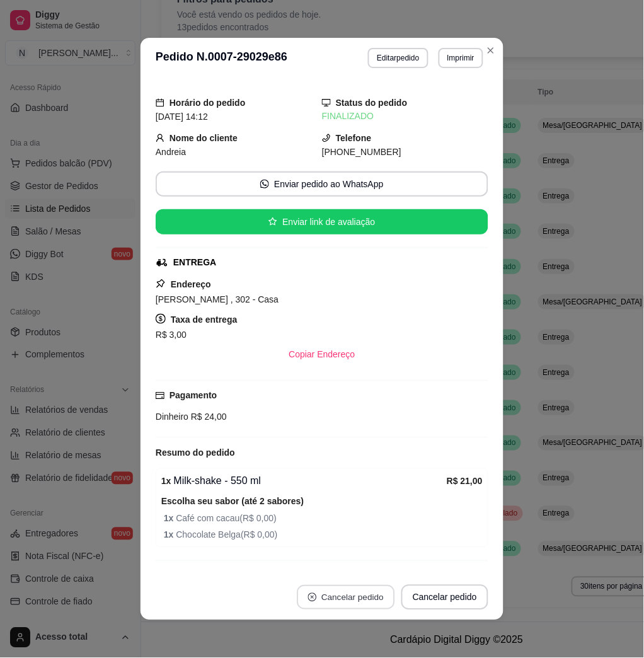
click at [347, 600] on button "Cancelar pedido" at bounding box center [346, 598] width 98 height 25
